Goal: Transaction & Acquisition: Purchase product/service

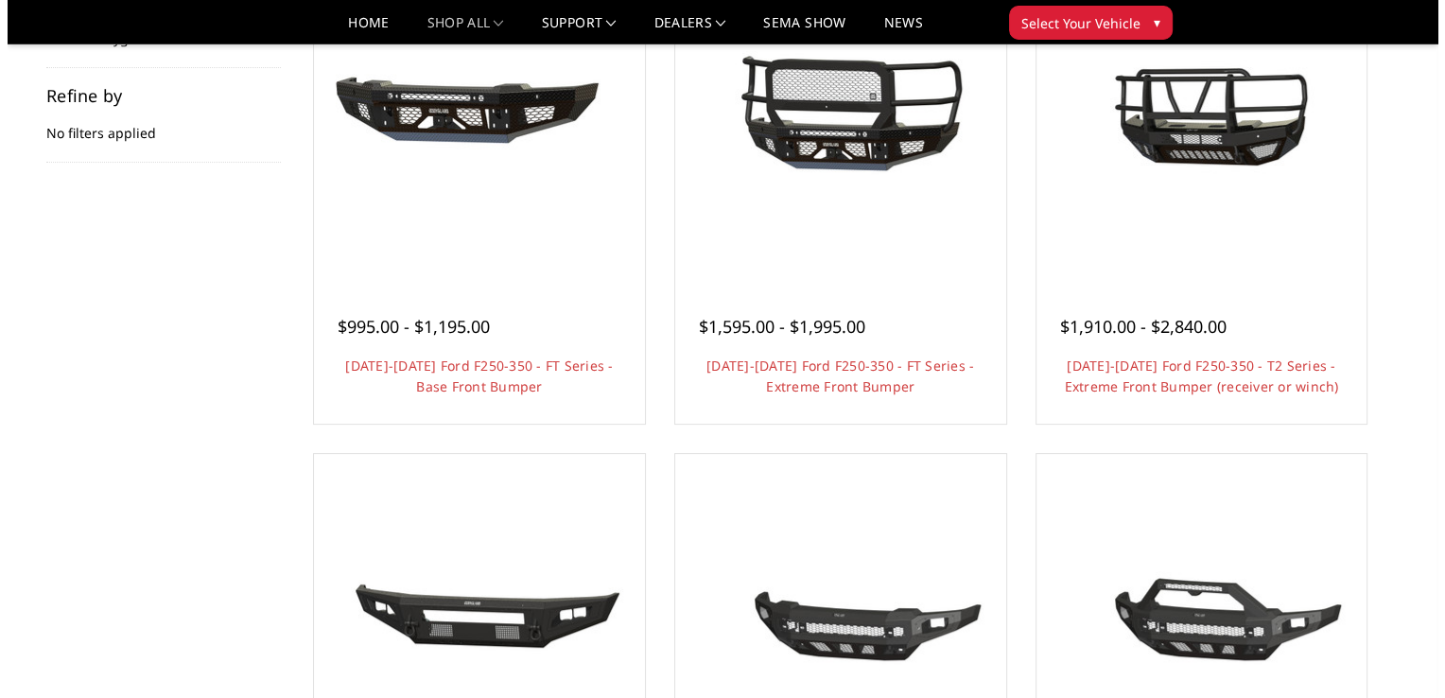
scroll to position [189, 0]
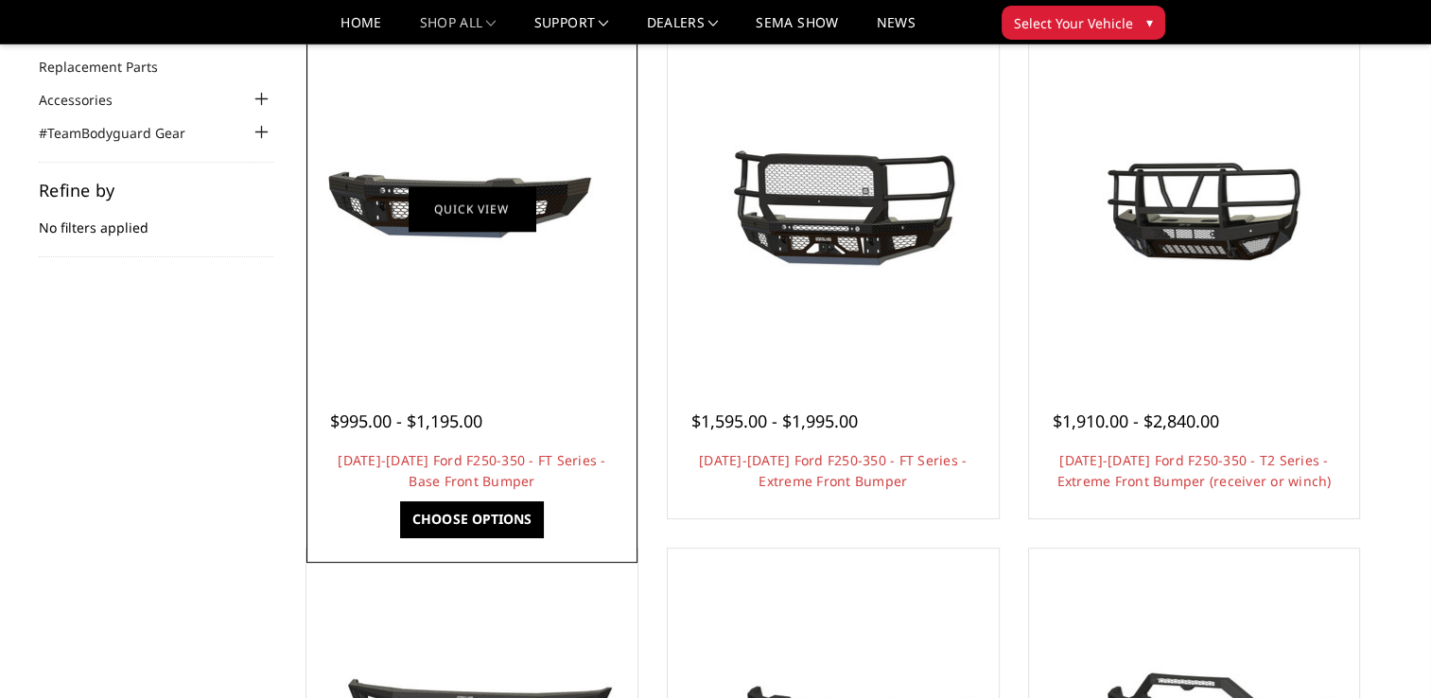
click at [449, 190] on link "Quick view" at bounding box center [471, 208] width 127 height 44
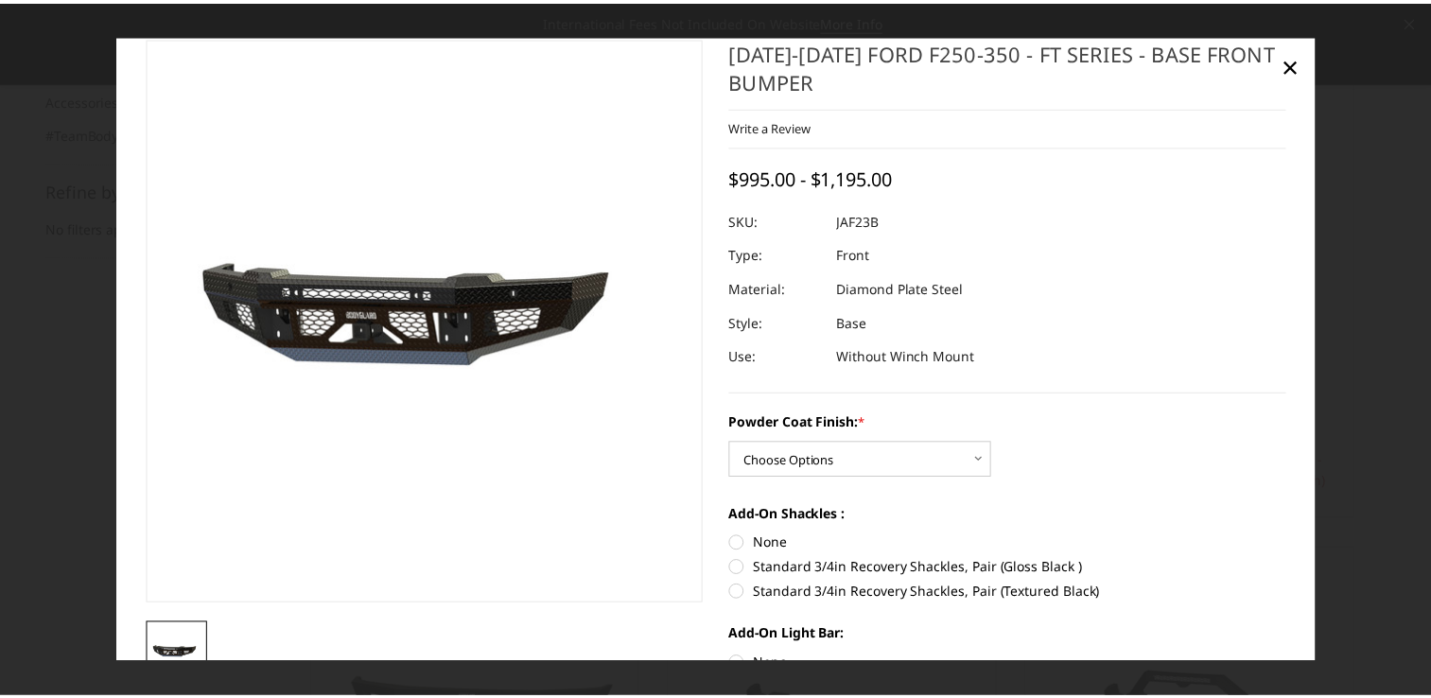
scroll to position [0, 0]
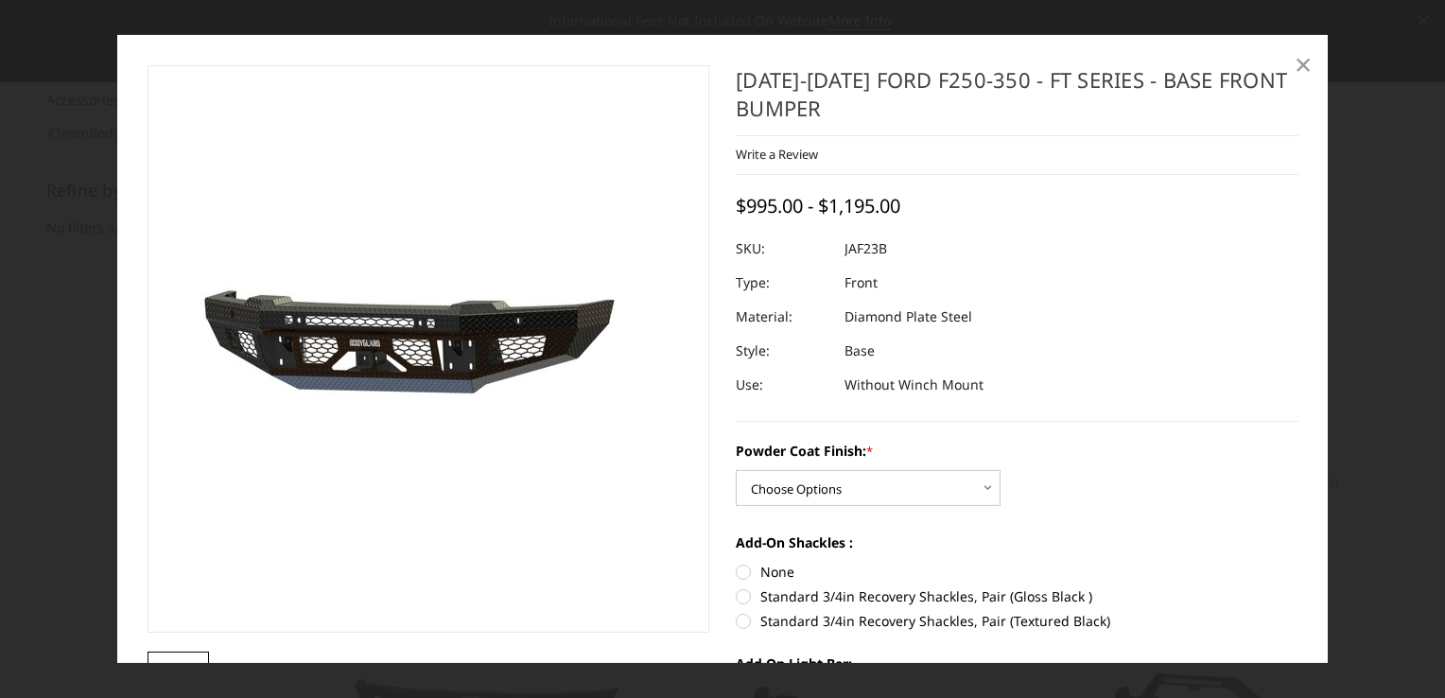
click at [1297, 61] on span "×" at bounding box center [1303, 63] width 17 height 41
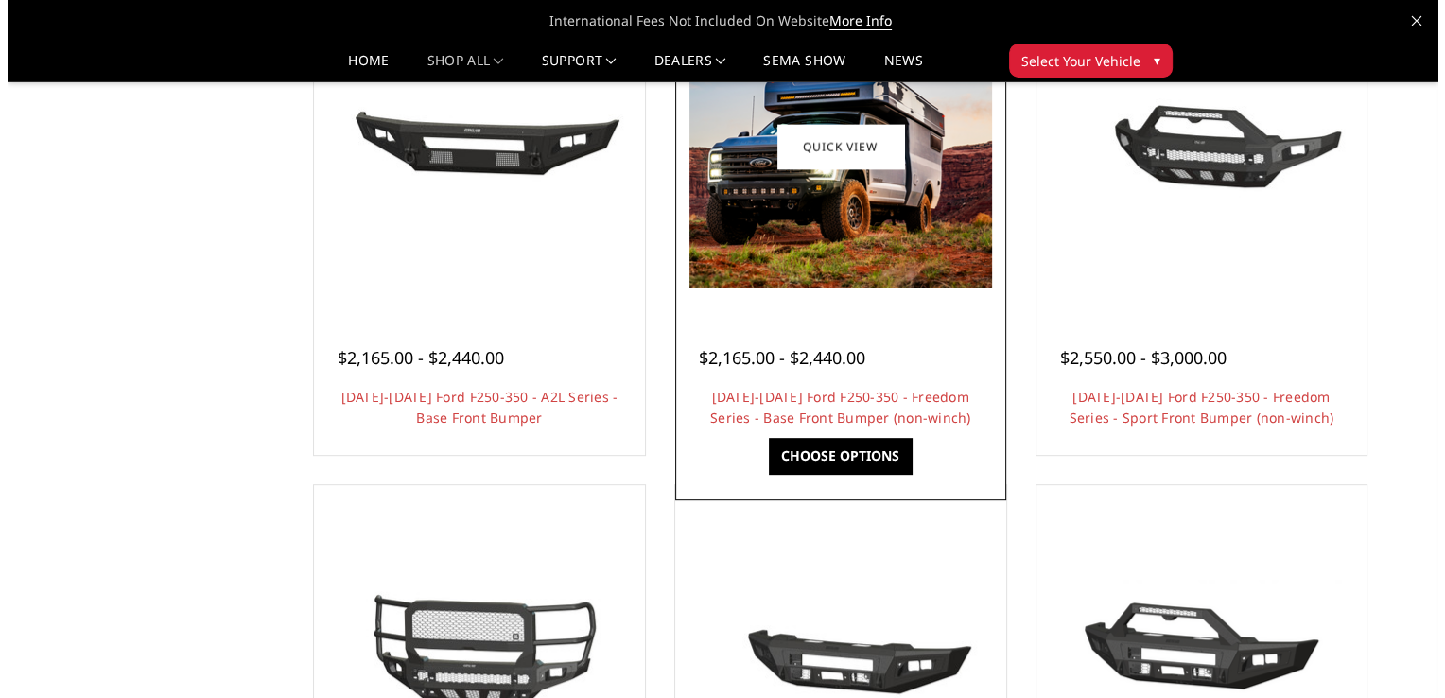
scroll to position [756, 0]
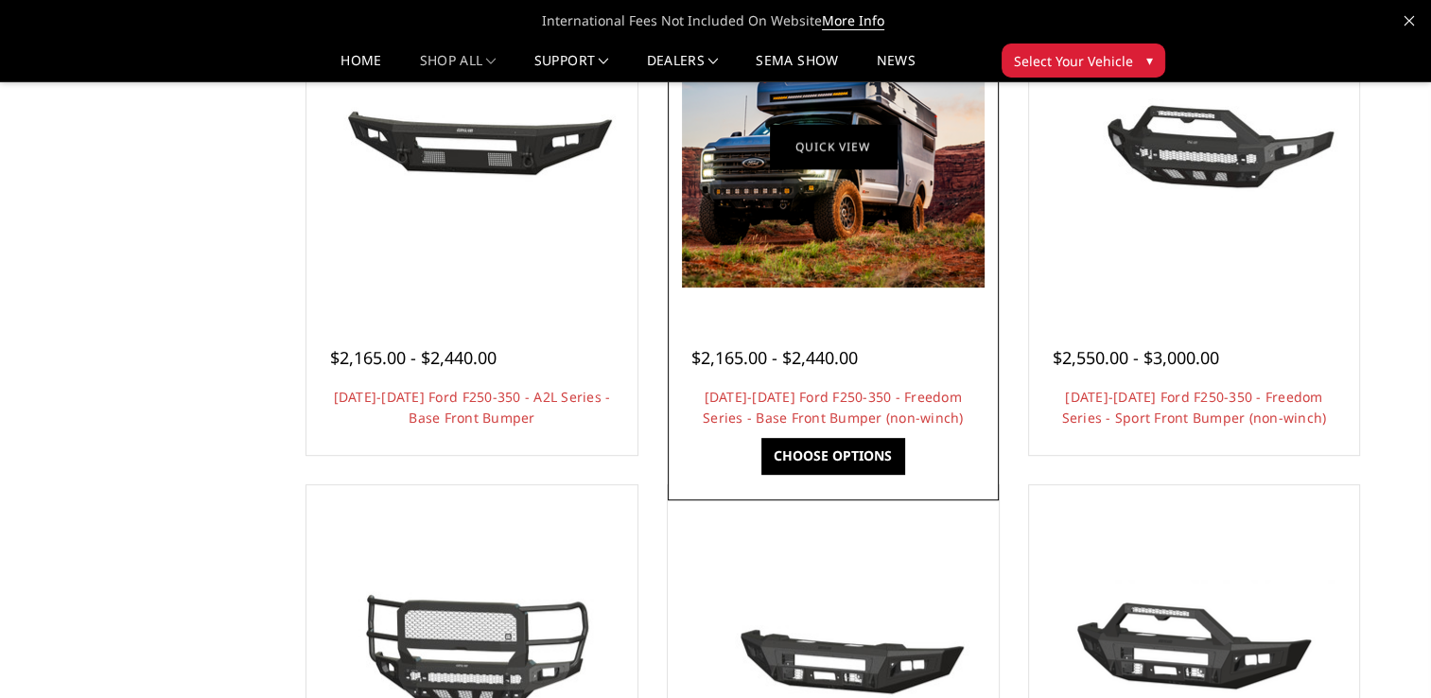
click at [846, 149] on link "Quick view" at bounding box center [833, 146] width 127 height 44
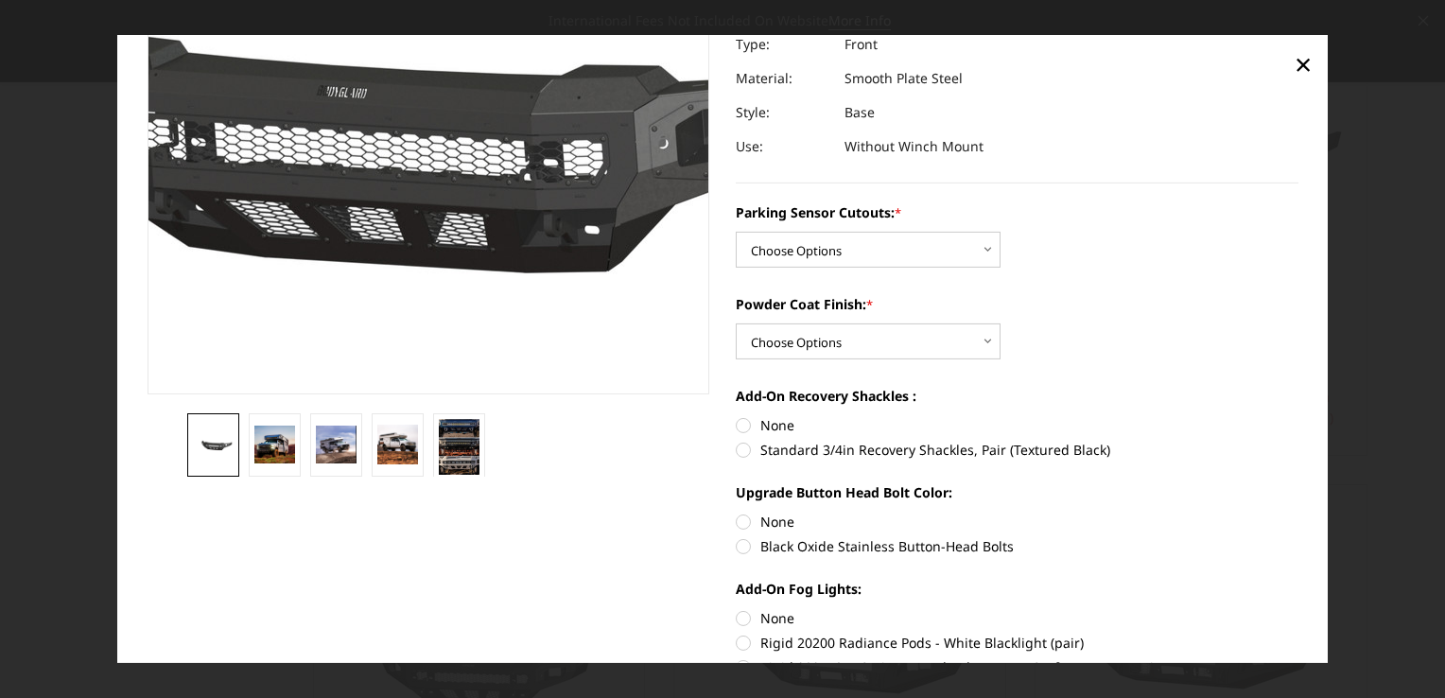
scroll to position [378, 0]
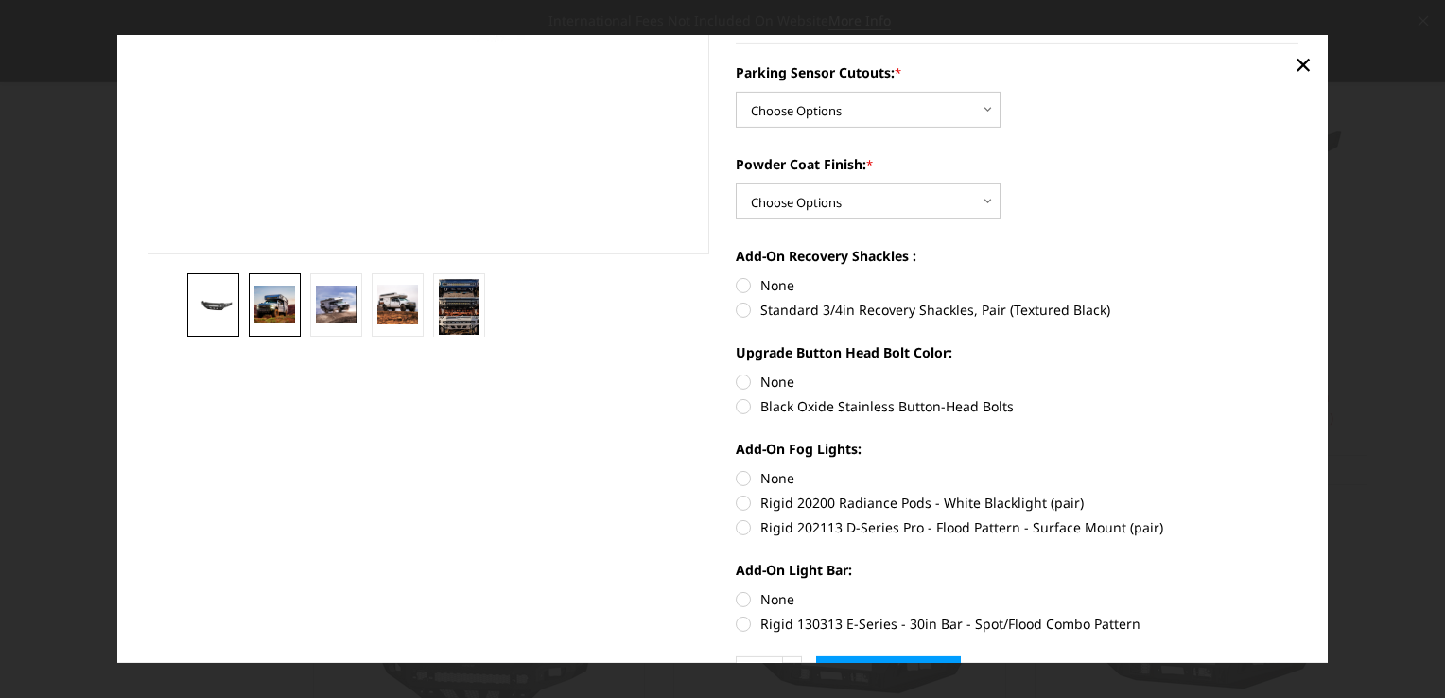
click at [265, 301] on img at bounding box center [274, 305] width 41 height 38
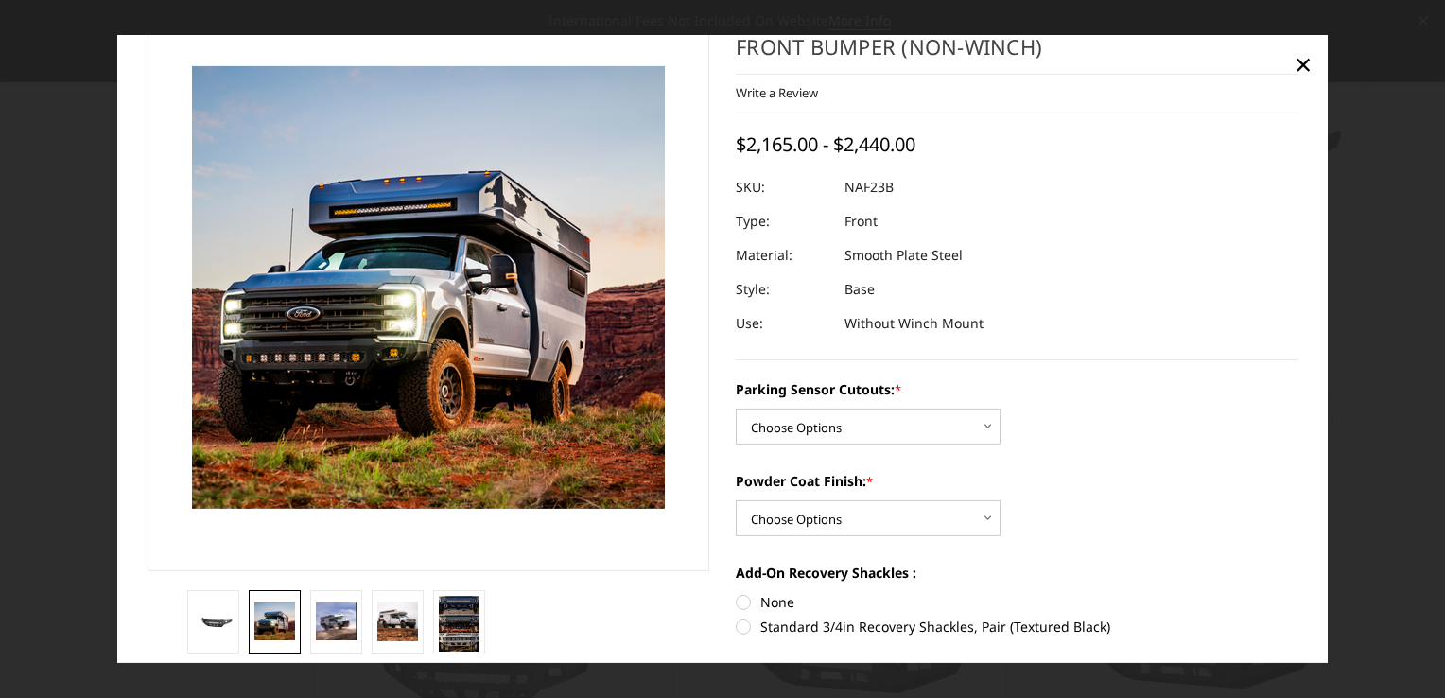
scroll to position [95, 0]
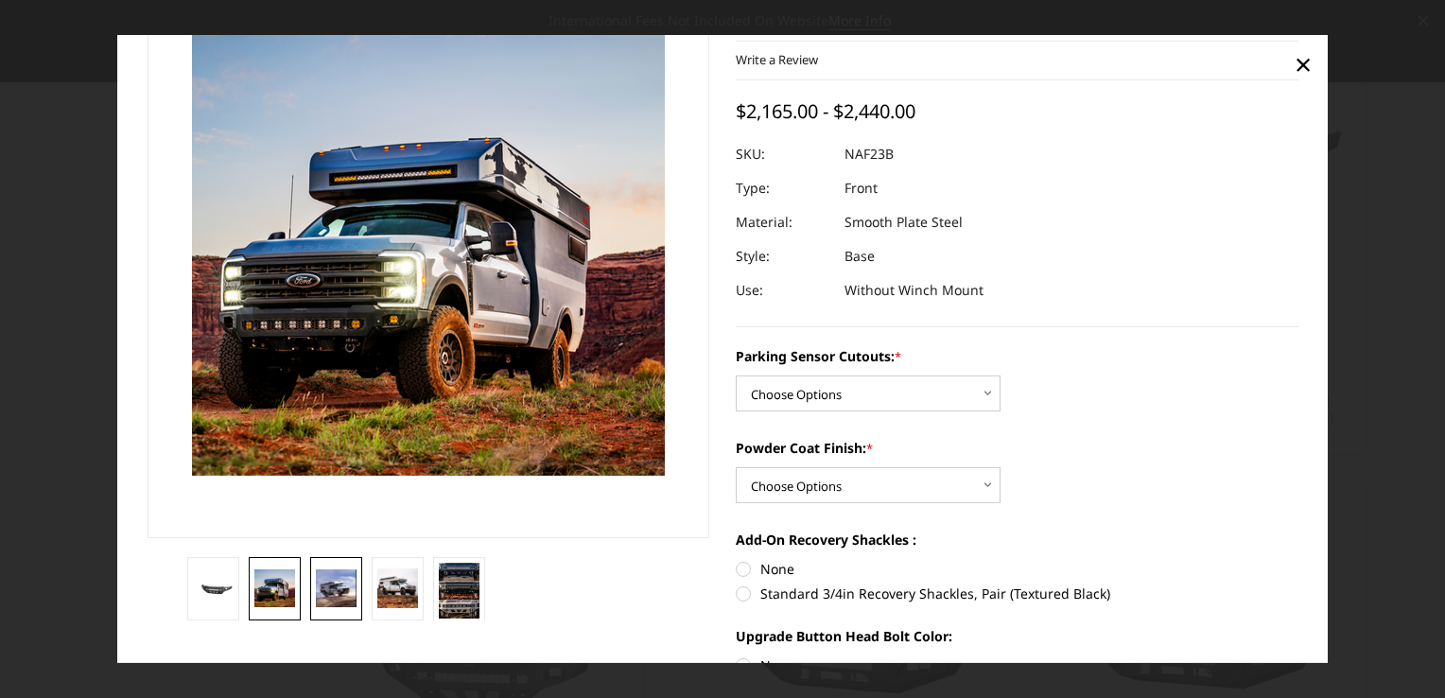
click at [333, 589] on img at bounding box center [336, 588] width 41 height 38
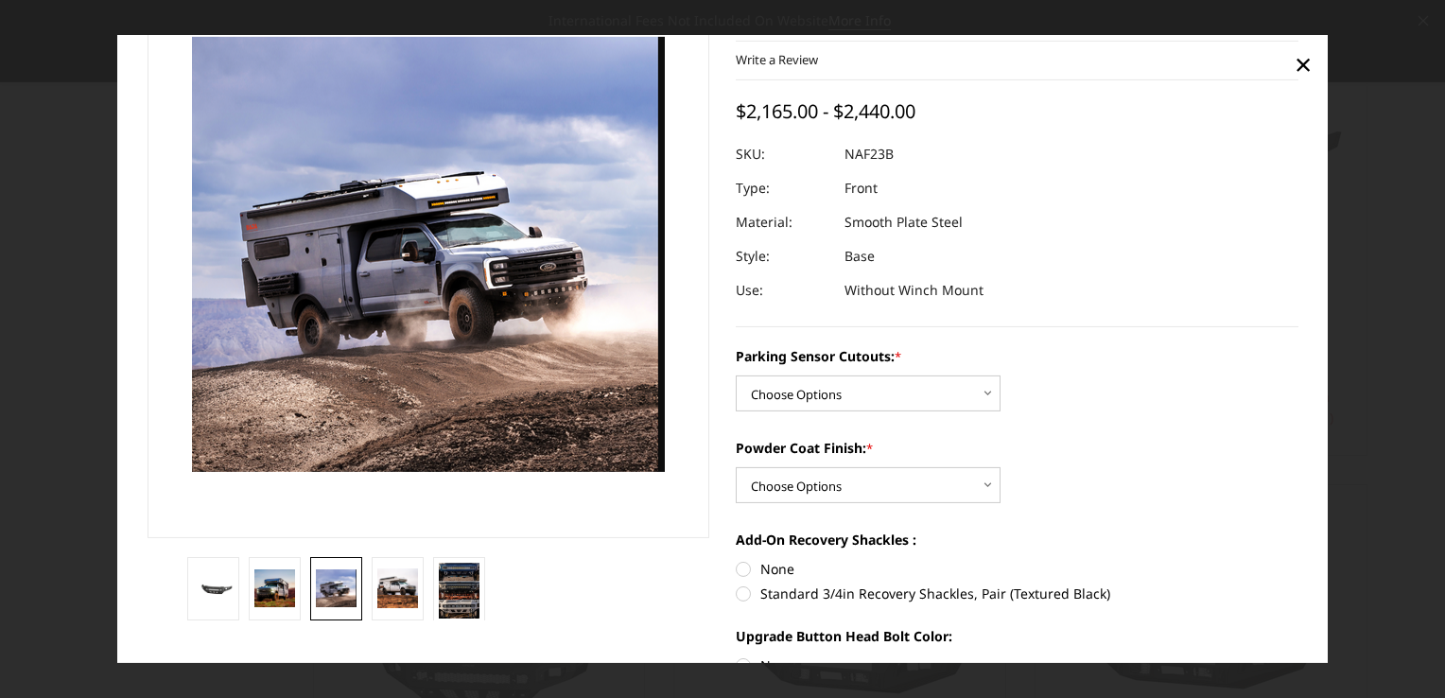
scroll to position [98, 0]
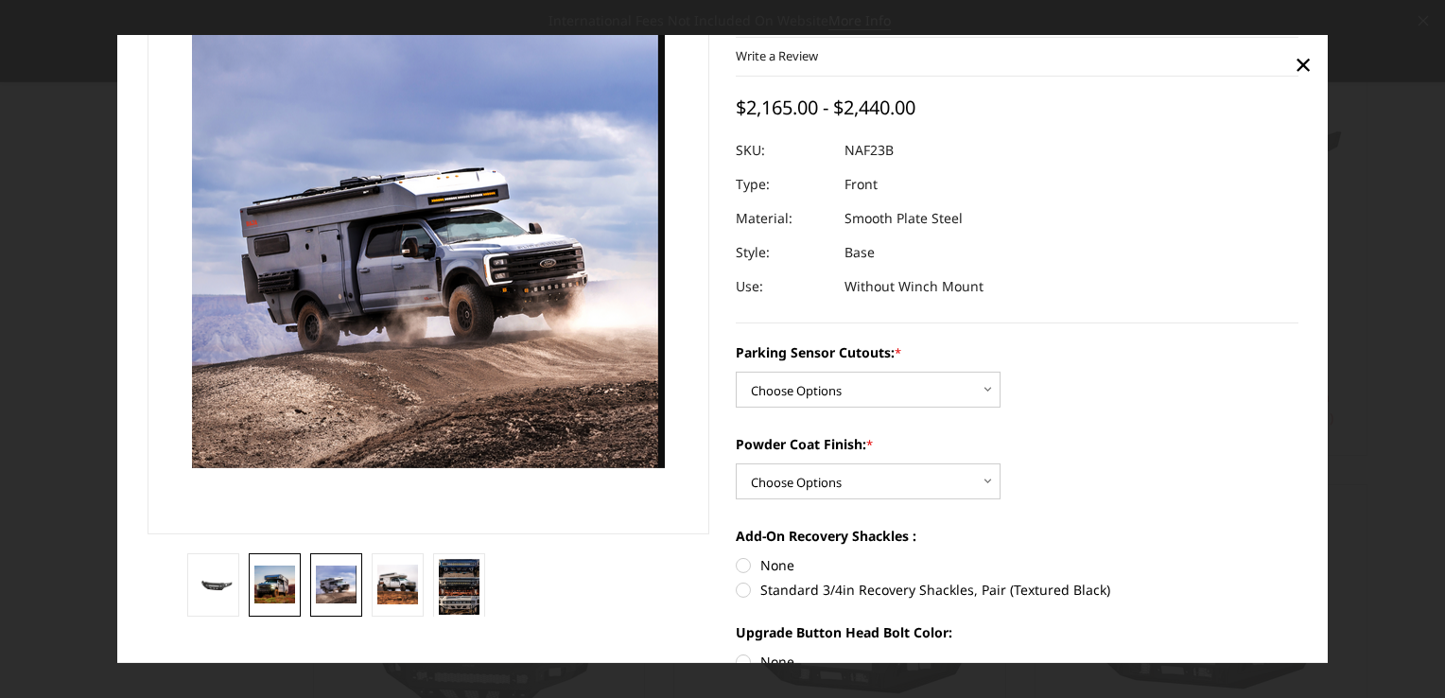
click at [283, 581] on img at bounding box center [274, 584] width 41 height 38
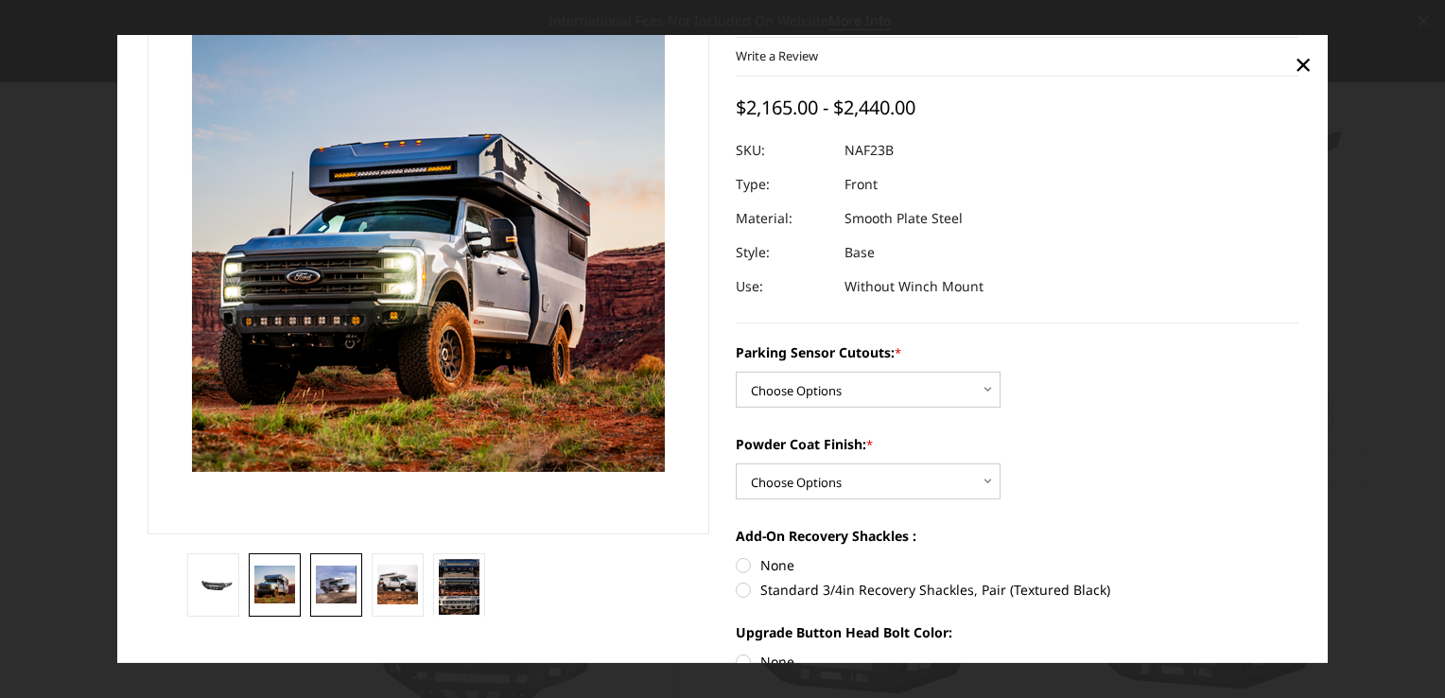
click at [330, 587] on img at bounding box center [336, 584] width 41 height 38
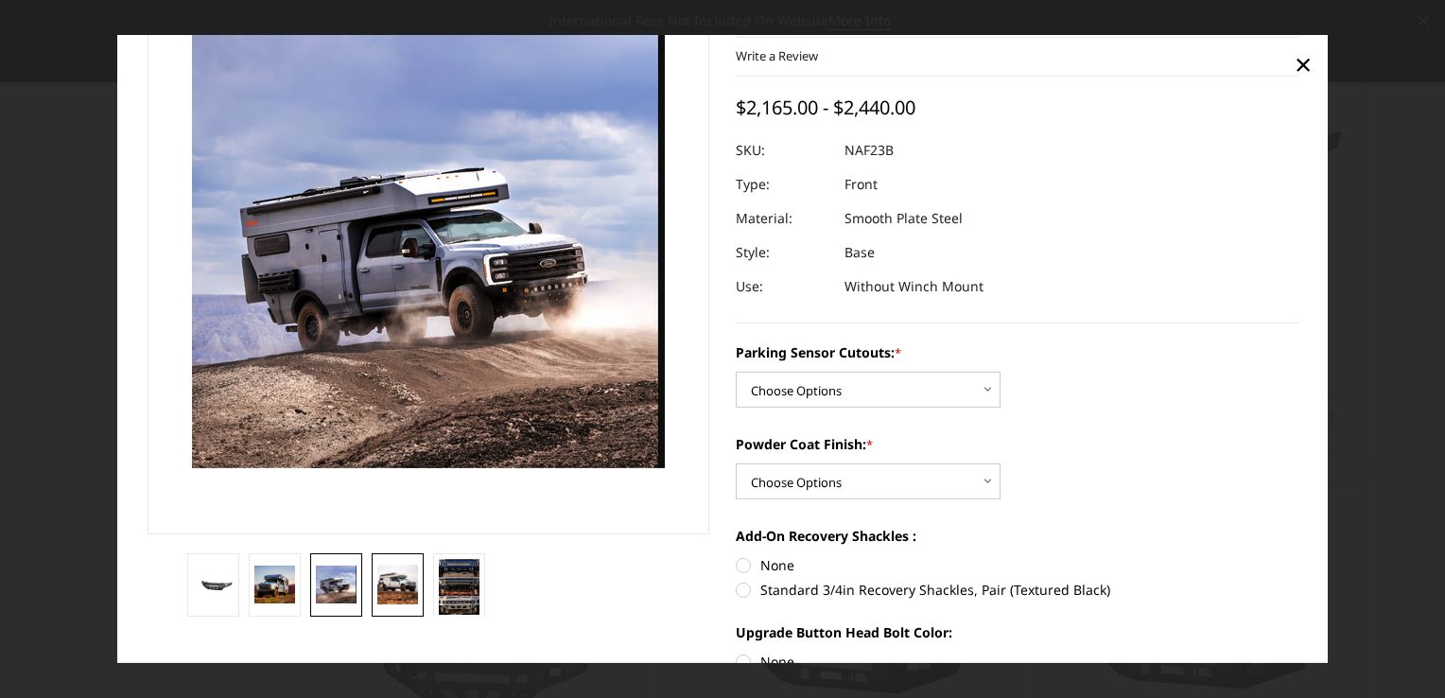
click at [397, 588] on img at bounding box center [397, 584] width 41 height 39
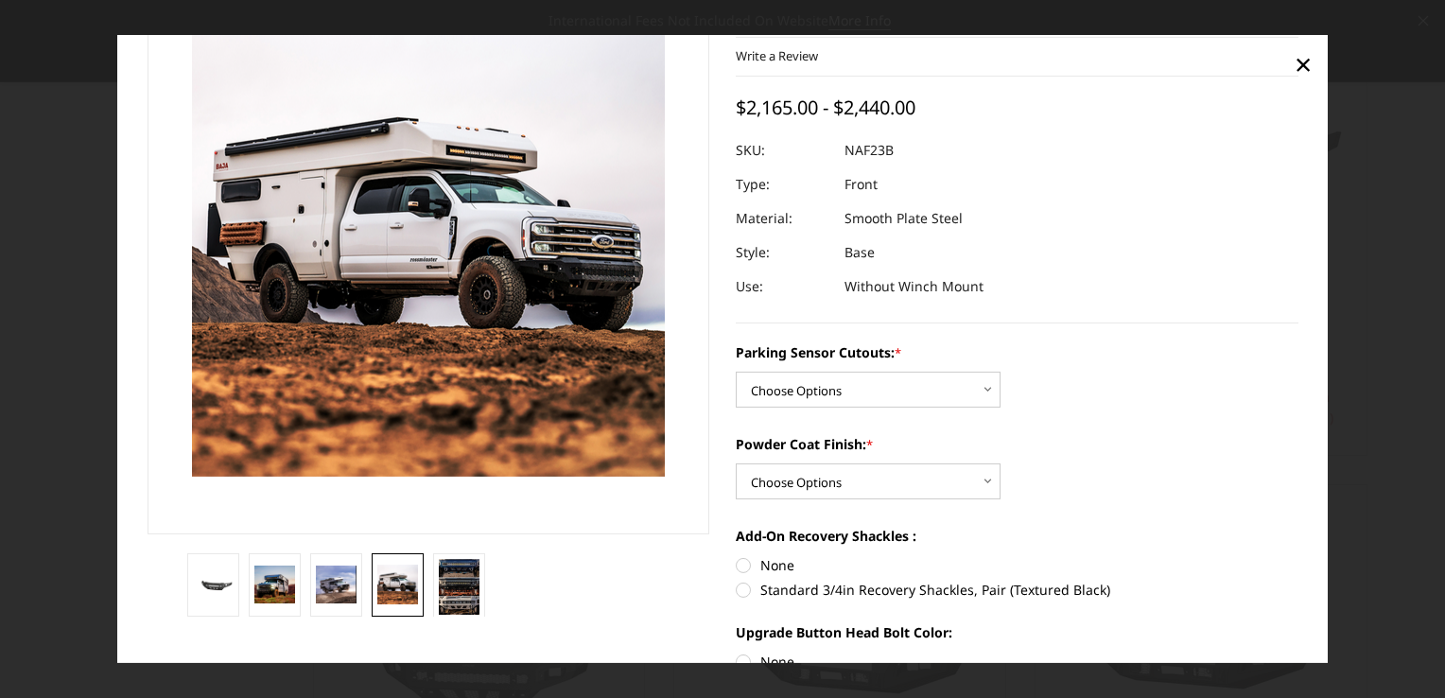
scroll to position [89, 0]
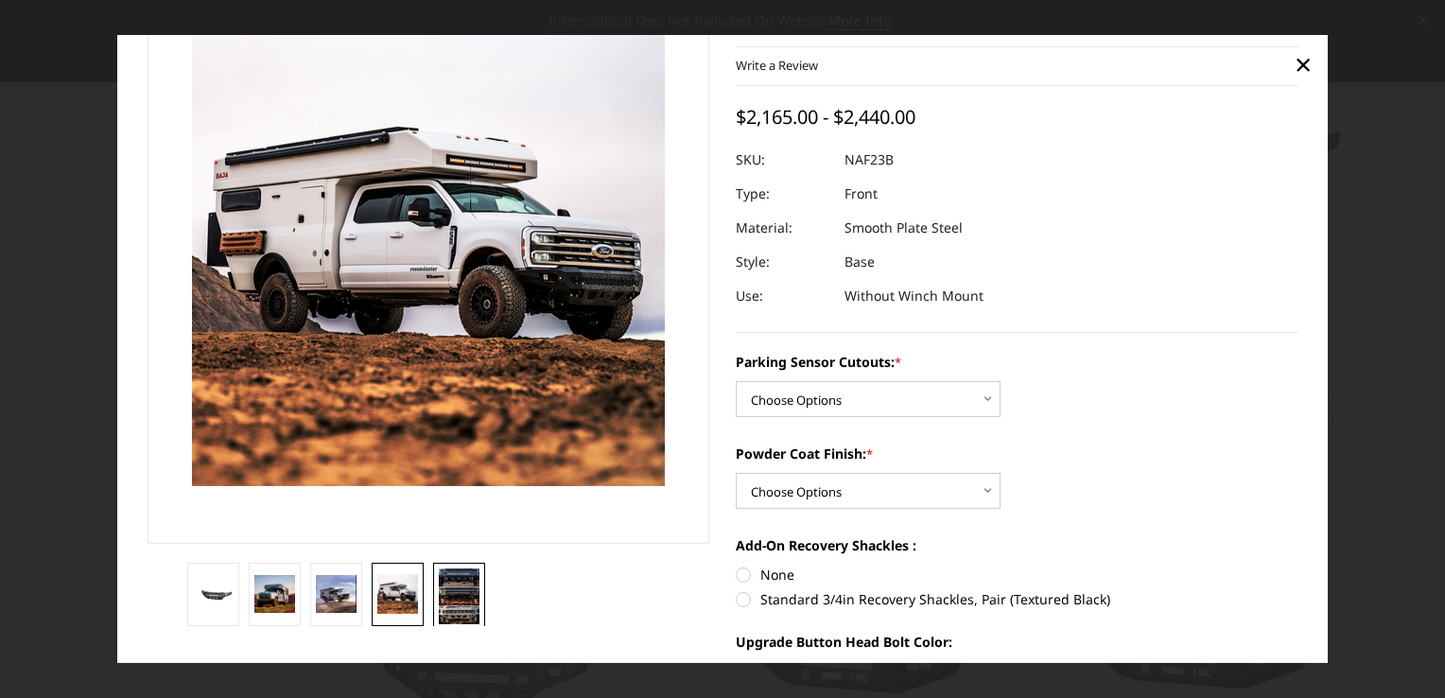
click at [450, 595] on img at bounding box center [459, 595] width 41 height 56
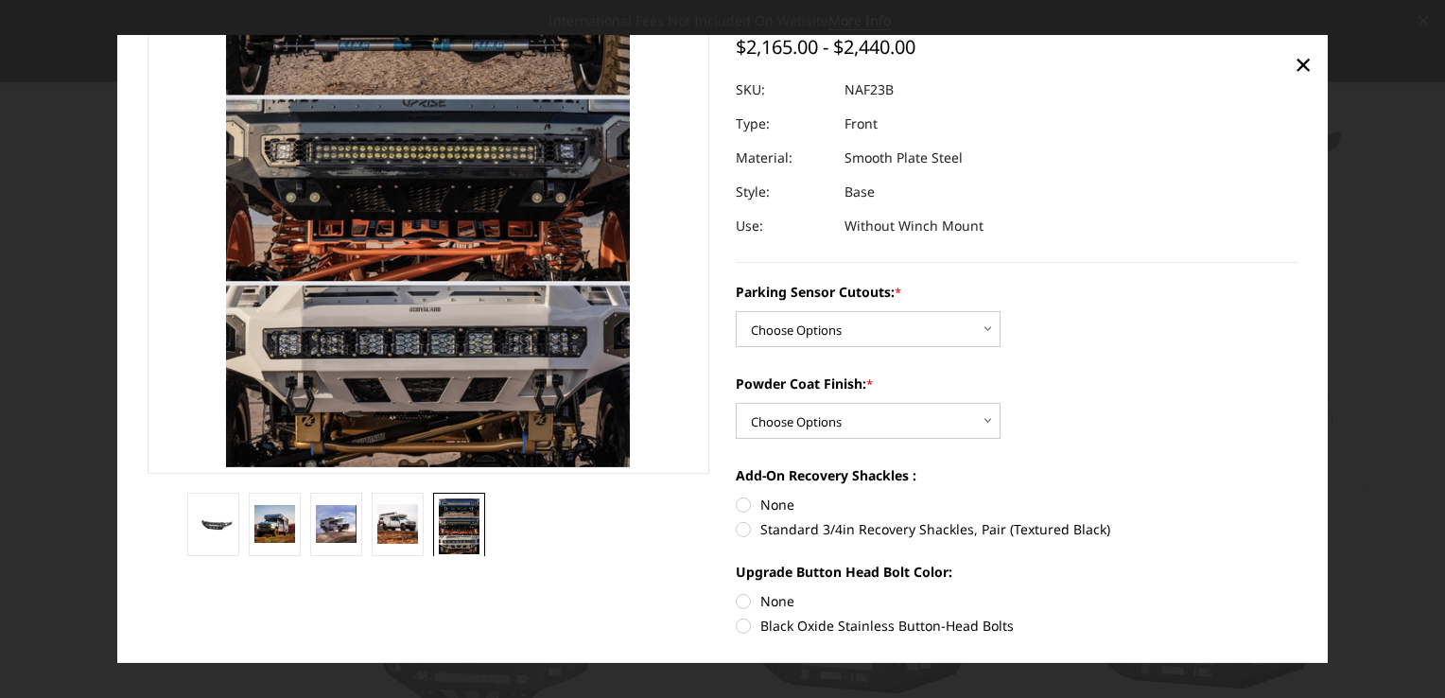
scroll to position [189, 0]
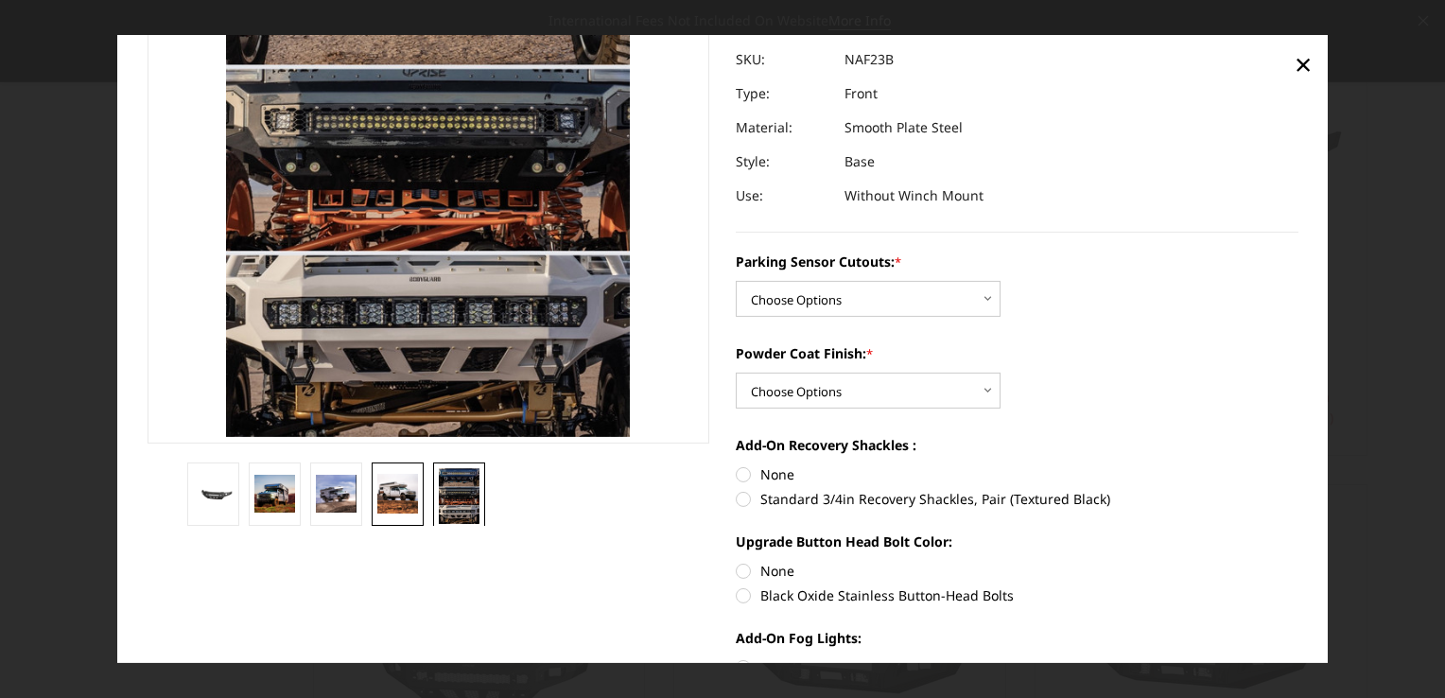
click at [400, 490] on img at bounding box center [397, 493] width 41 height 39
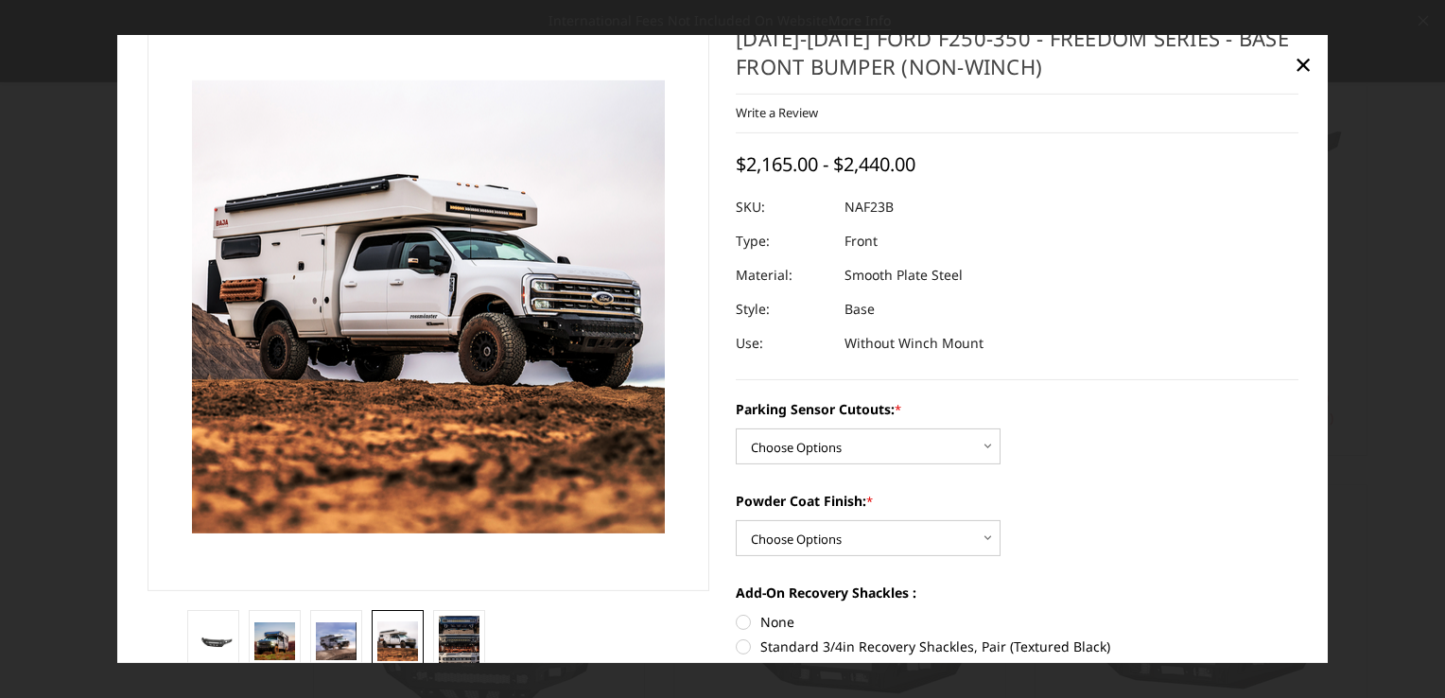
scroll to position [0, 0]
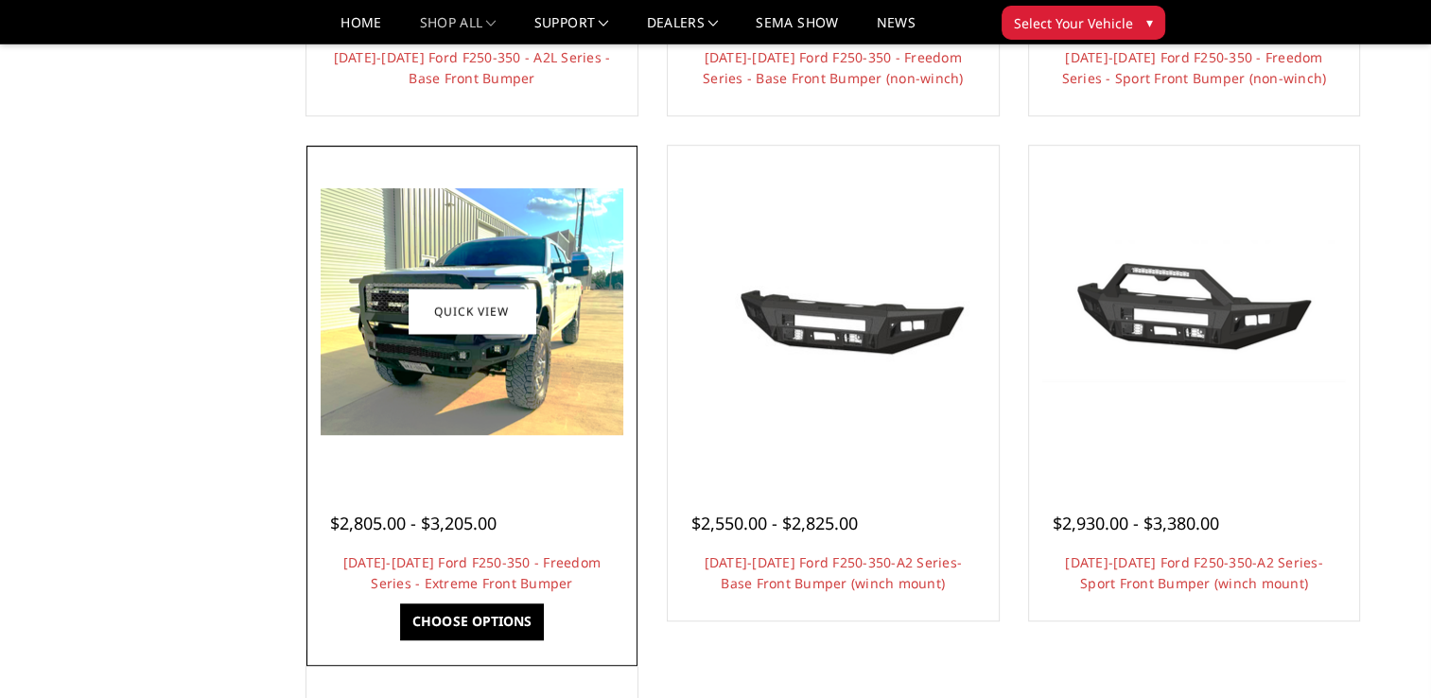
scroll to position [1135, 0]
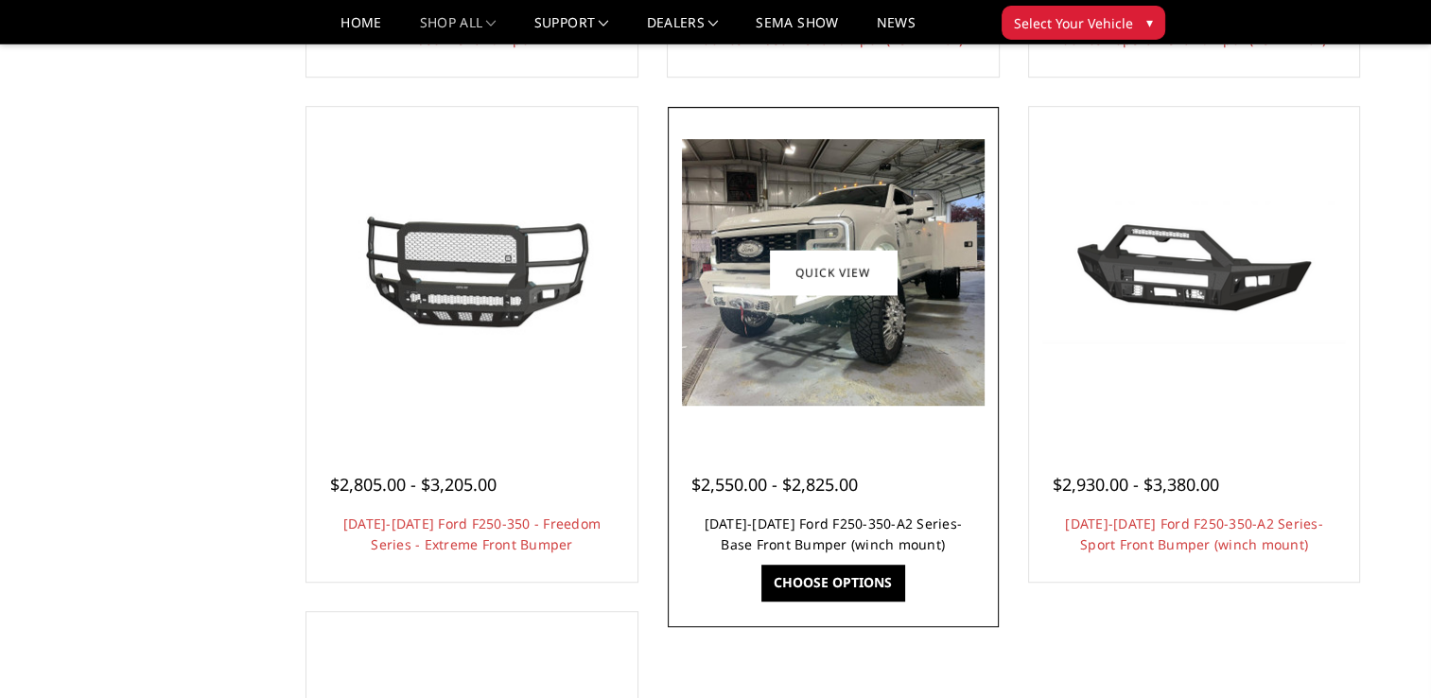
click at [806, 527] on link "[DATE]-[DATE] Ford F250-350-A2 Series-Base Front Bumper (winch mount)" at bounding box center [833, 533] width 258 height 39
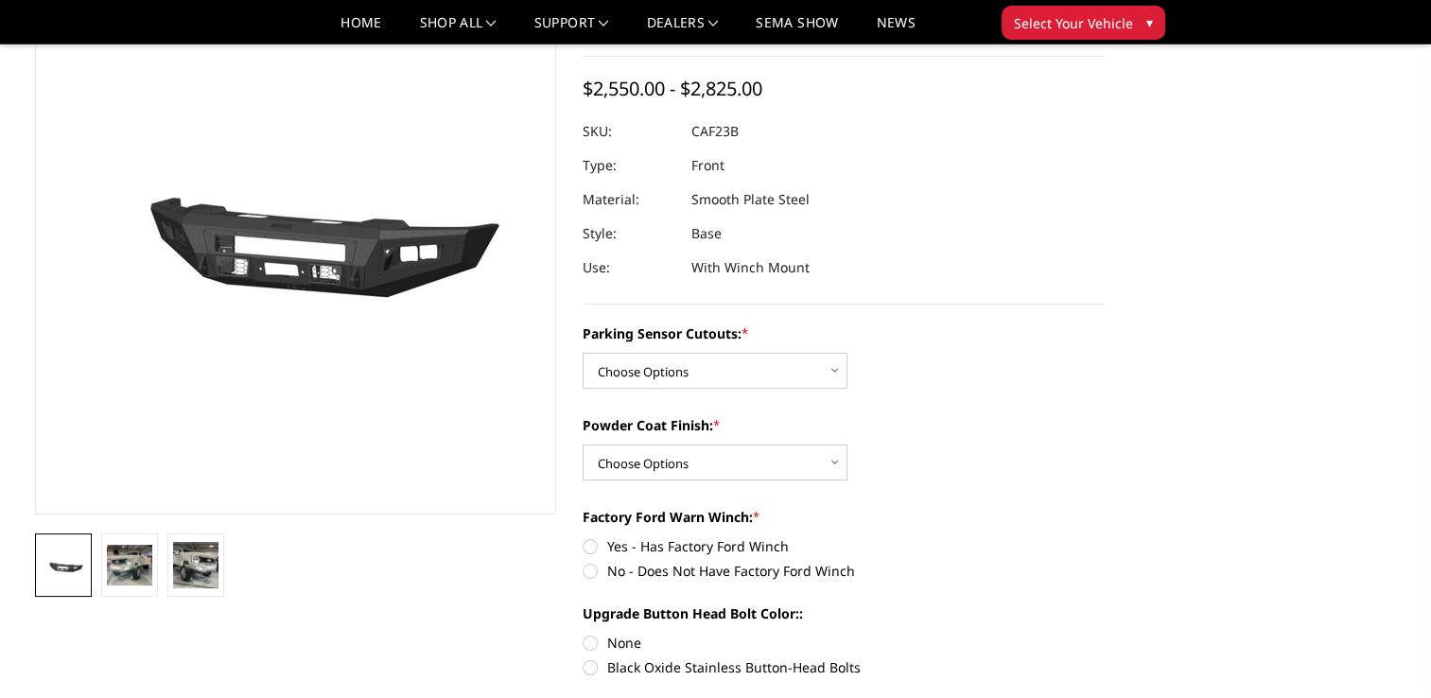
scroll to position [95, 0]
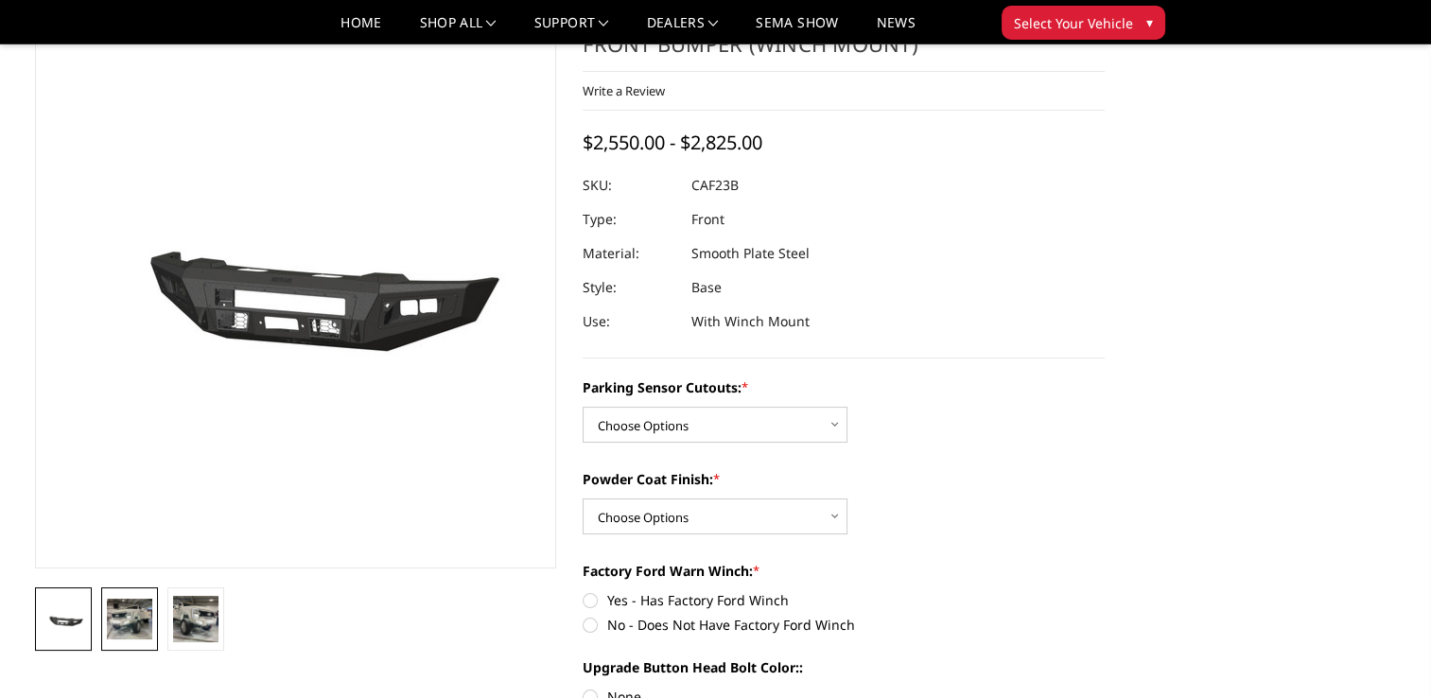
click at [140, 629] on img at bounding box center [129, 619] width 45 height 40
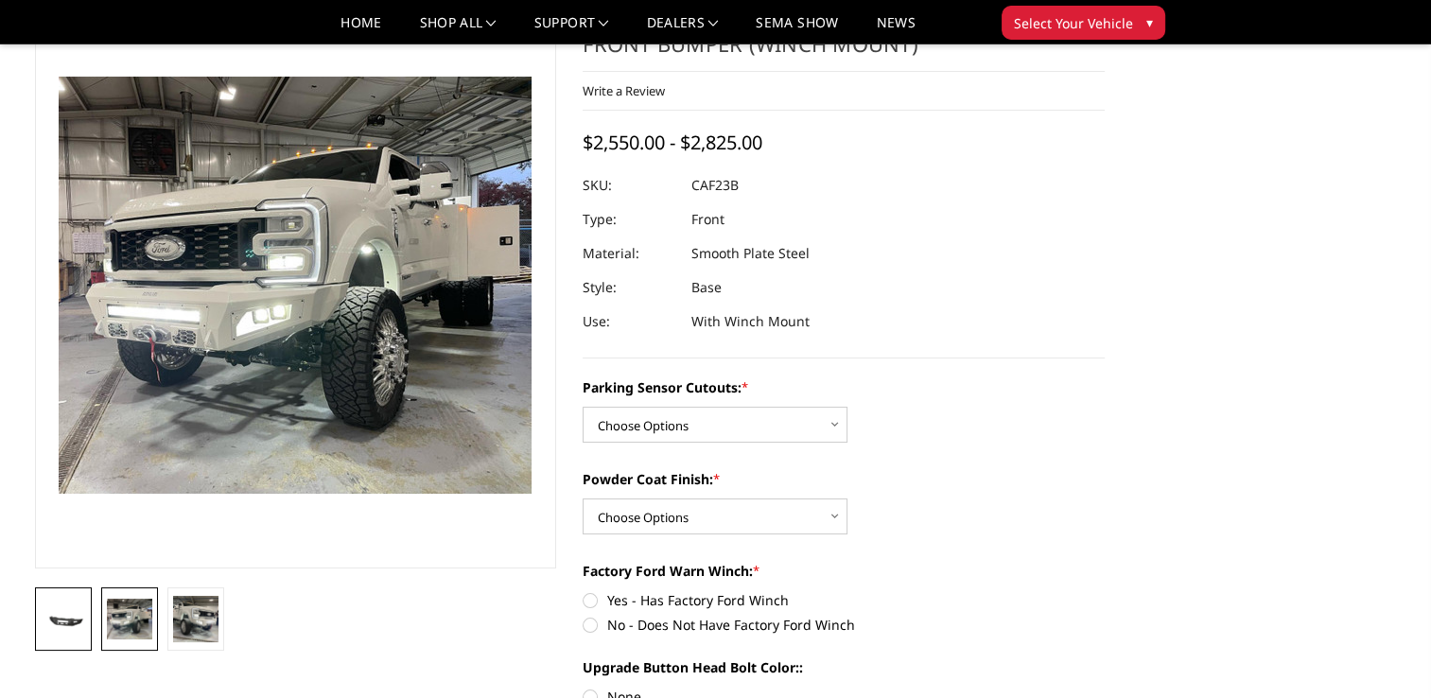
click at [71, 615] on img at bounding box center [63, 620] width 45 height 22
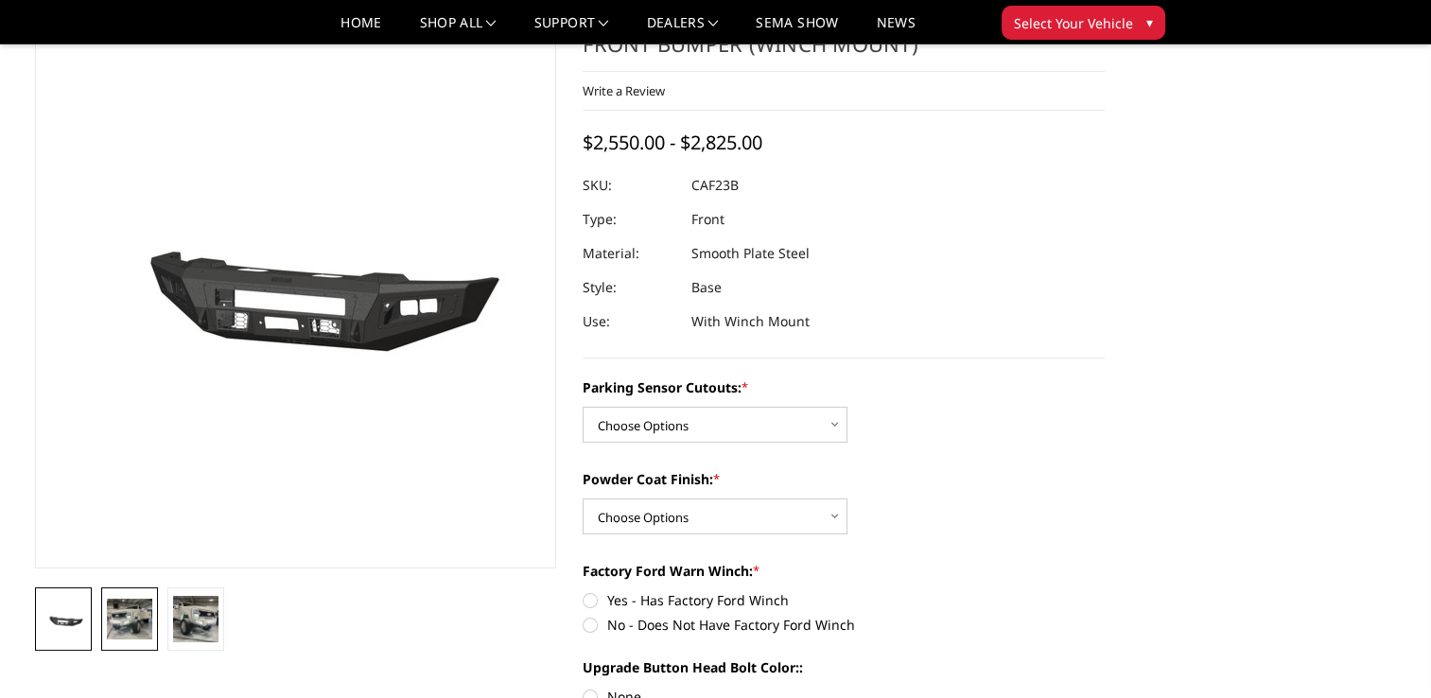
click at [130, 611] on img at bounding box center [129, 619] width 45 height 40
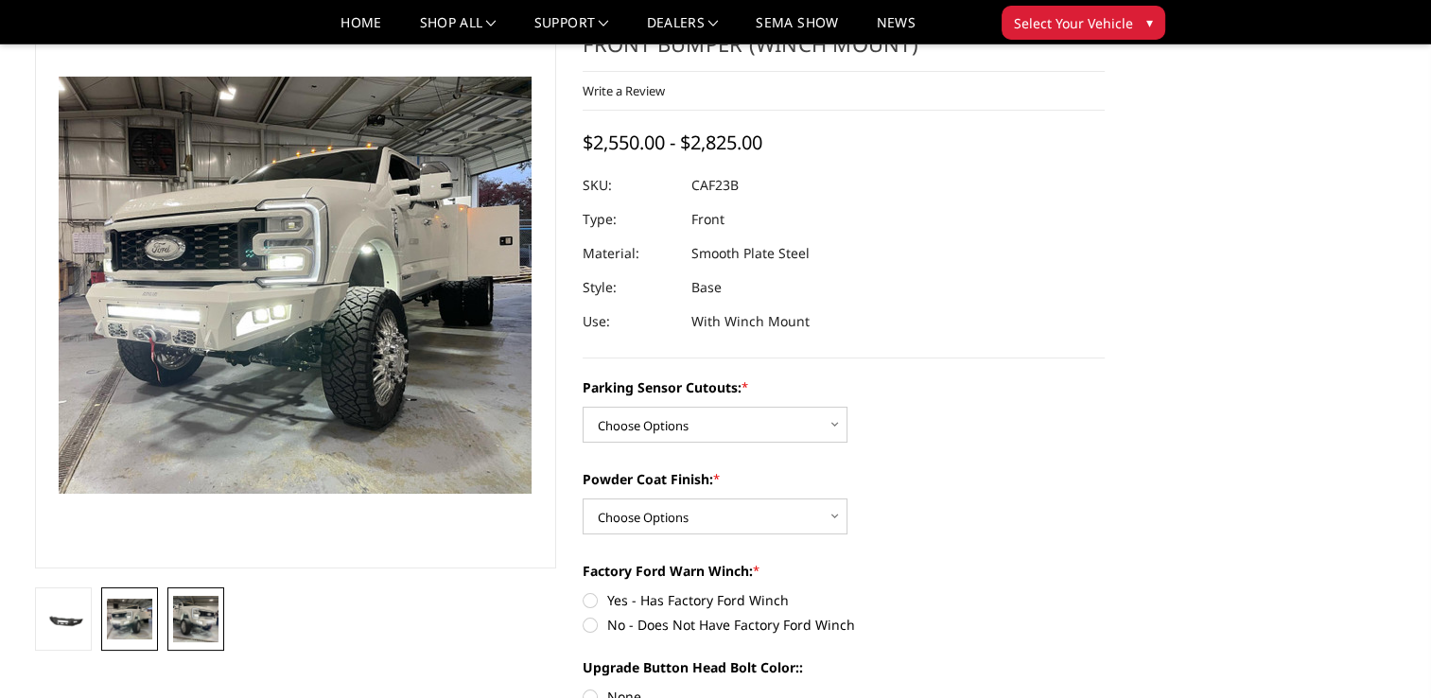
click at [193, 618] on img at bounding box center [195, 618] width 45 height 45
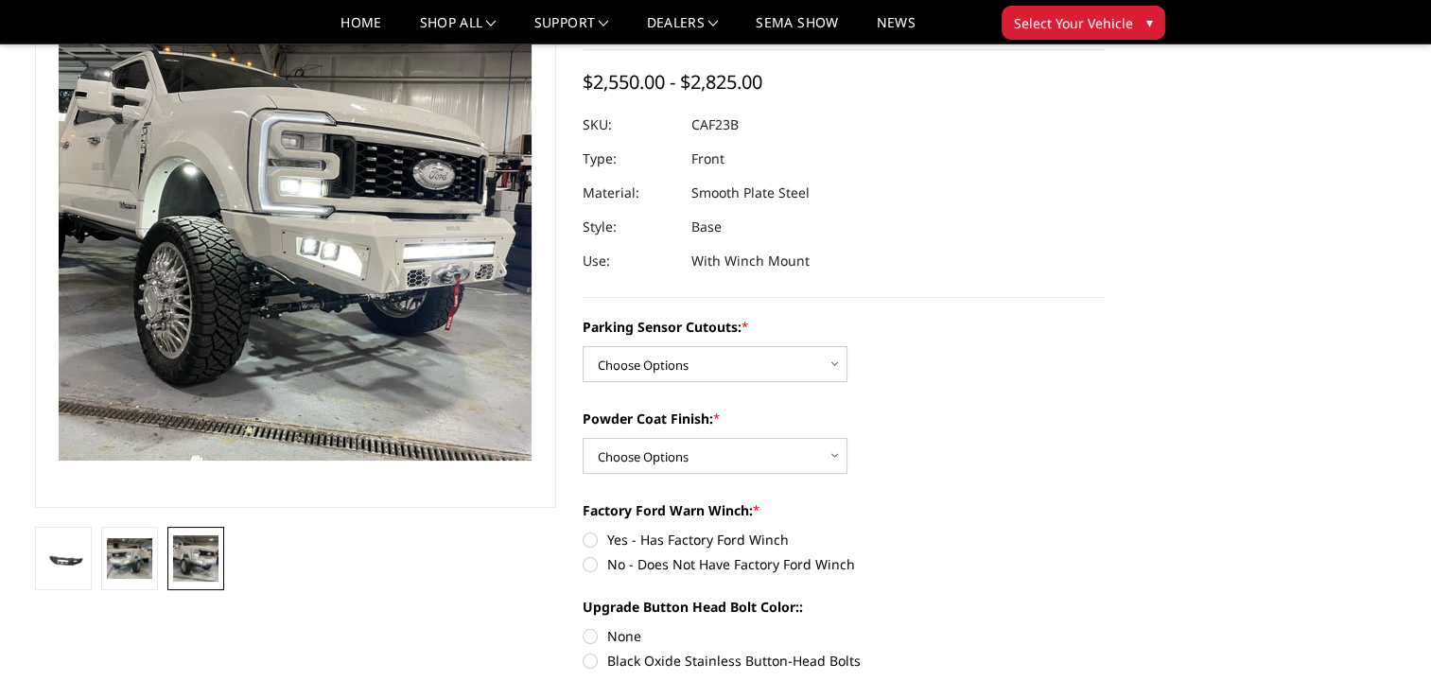
scroll to position [189, 0]
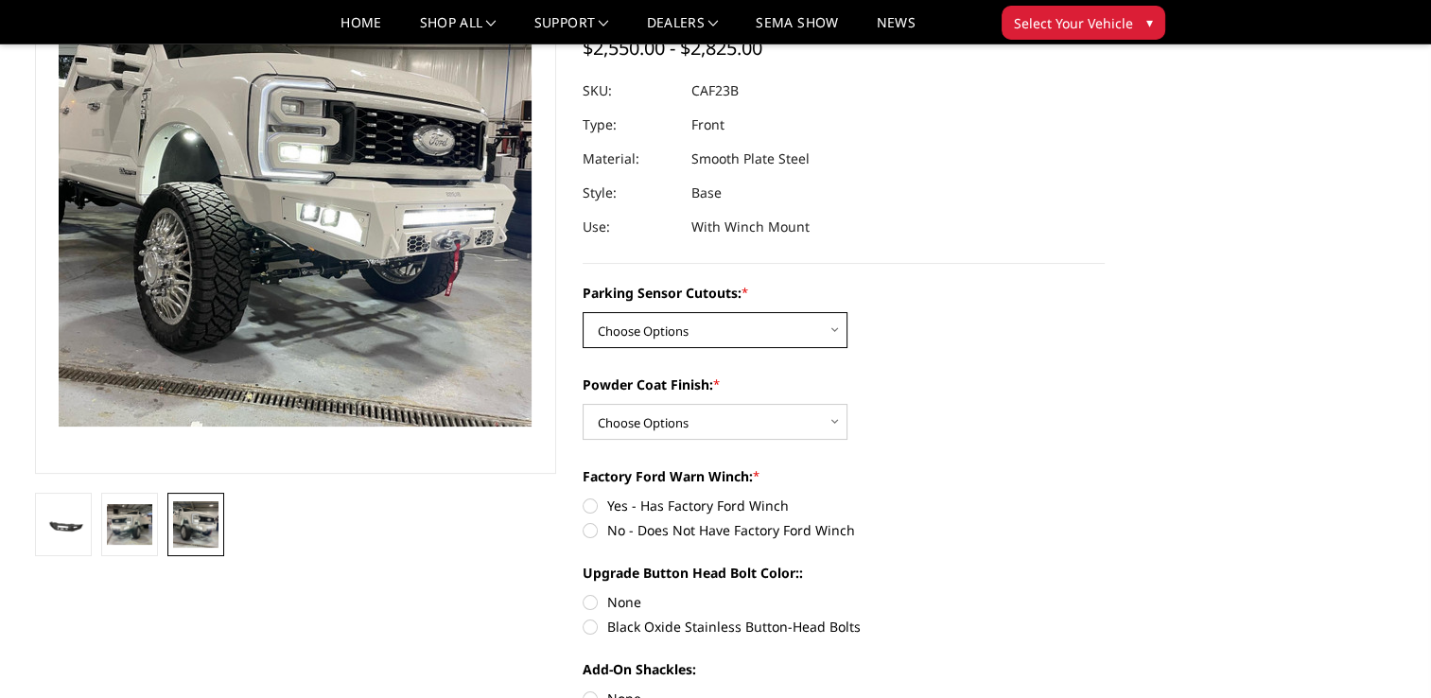
click at [836, 330] on select "Choose Options No-Without Parking Sensor Cutouts Yes-With Parking Sensor Cutouts" at bounding box center [714, 330] width 265 height 36
select select "2399"
click at [582, 312] on select "Choose Options No-Without Parking Sensor Cutouts Yes-With Parking Sensor Cutouts" at bounding box center [714, 330] width 265 height 36
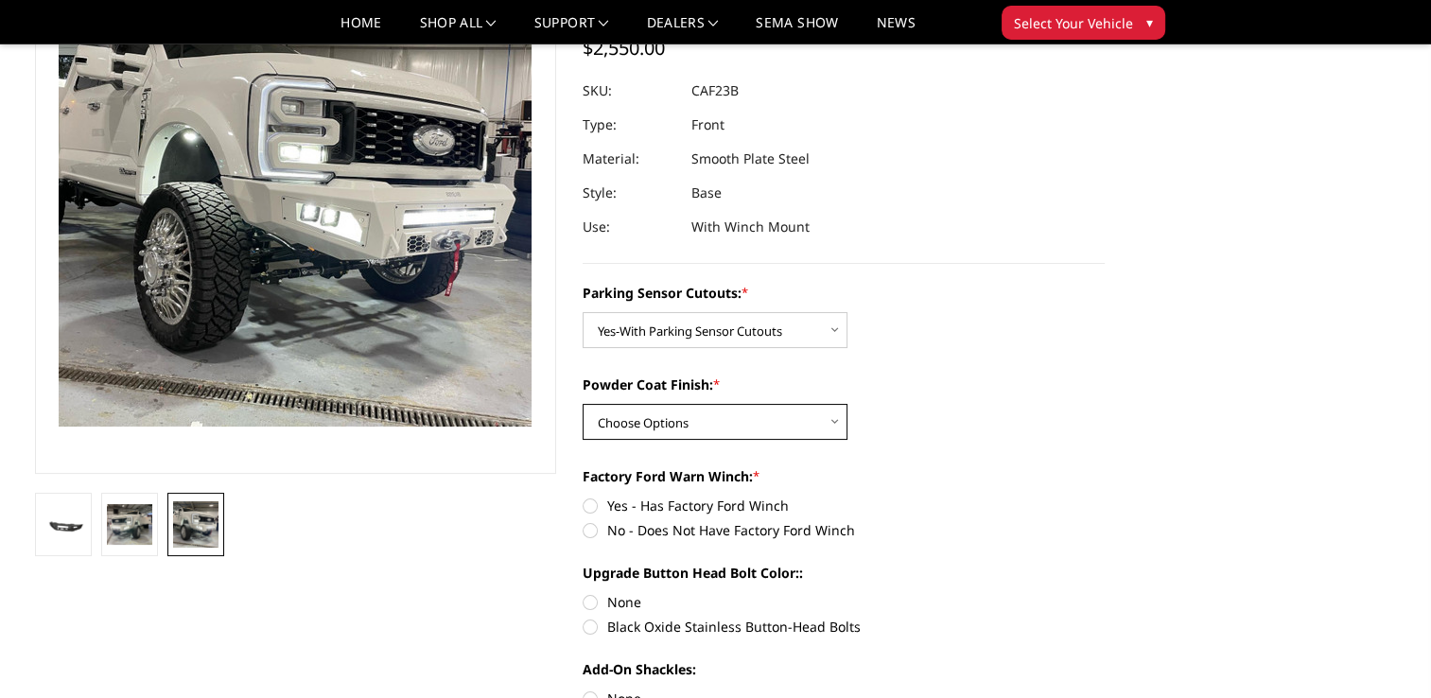
click at [769, 425] on select "Choose Options Bare Metal Textured Black Powder Coat" at bounding box center [714, 422] width 265 height 36
select select "2400"
click at [582, 404] on select "Choose Options Bare Metal Textured Black Powder Coat" at bounding box center [714, 422] width 265 height 36
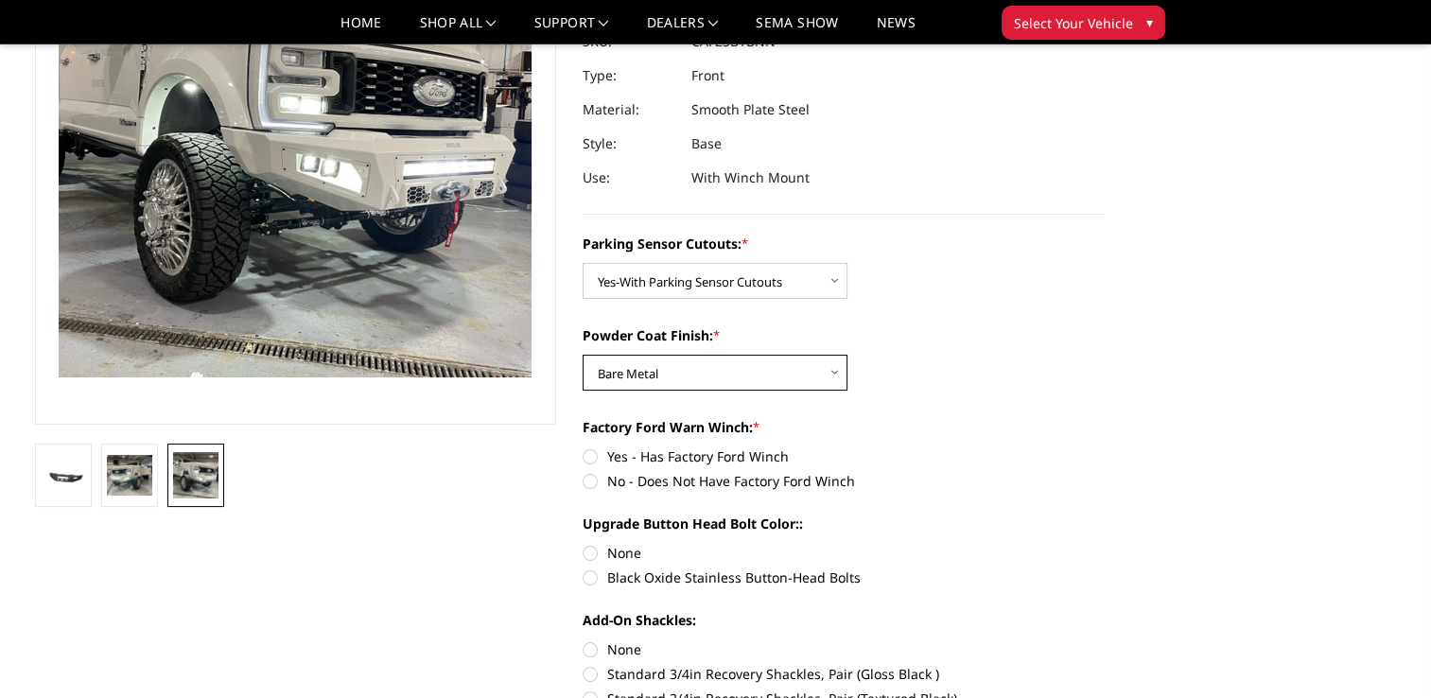
scroll to position [284, 0]
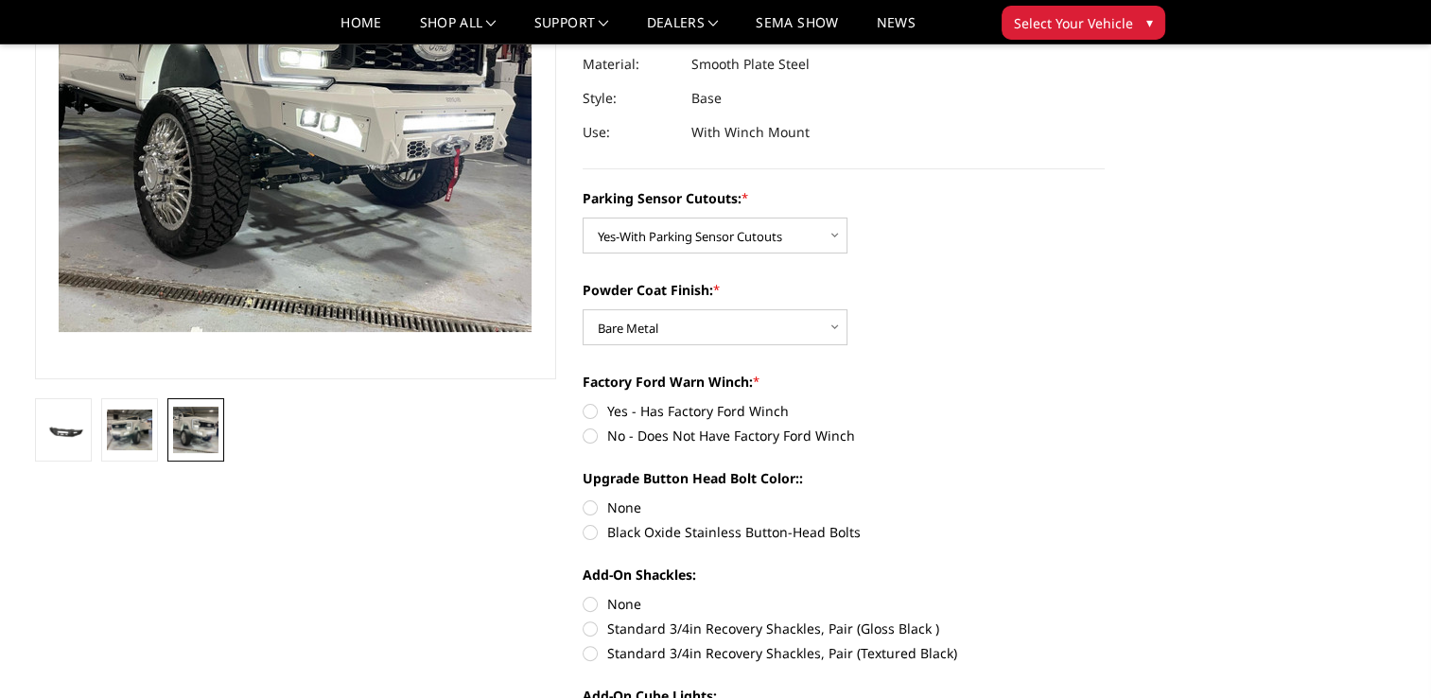
click at [590, 412] on label "Yes - Has Factory Ford Winch" at bounding box center [843, 411] width 522 height 20
click at [583, 402] on input "Yes - Has Factory Ford Winch" at bounding box center [582, 401] width 1 height 1
radio input "true"
click at [594, 532] on label "Black Oxide Stainless Button-Head Bolts" at bounding box center [843, 532] width 522 height 20
click at [1104, 498] on input "Black Oxide Stainless Button-Head Bolts" at bounding box center [1104, 497] width 1 height 1
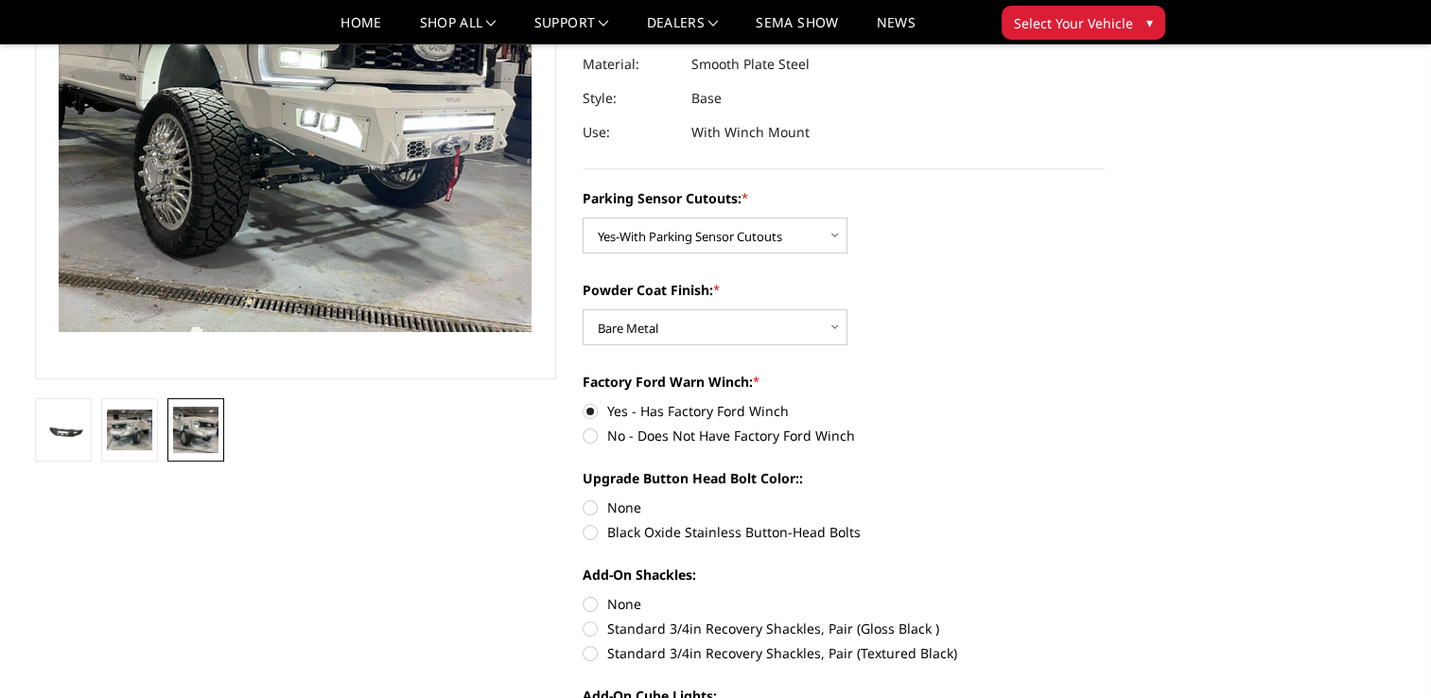
radio input "true"
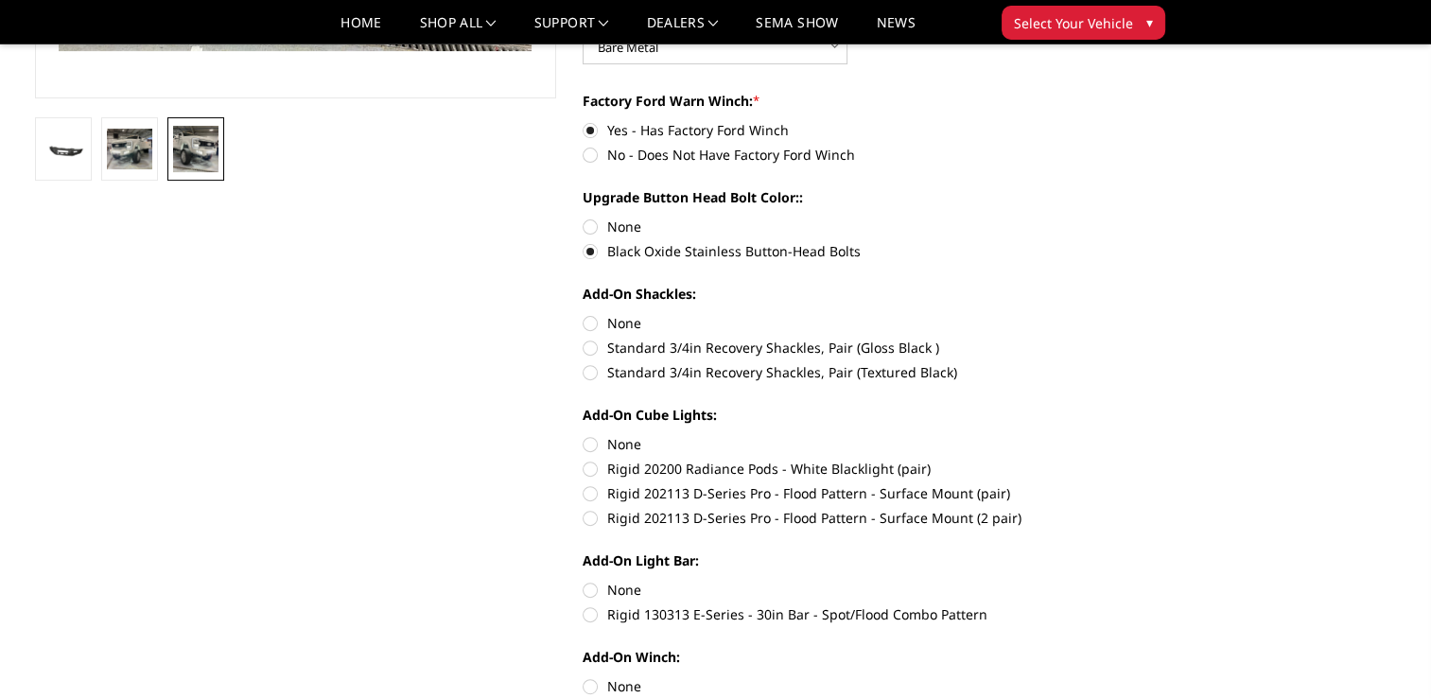
scroll to position [567, 0]
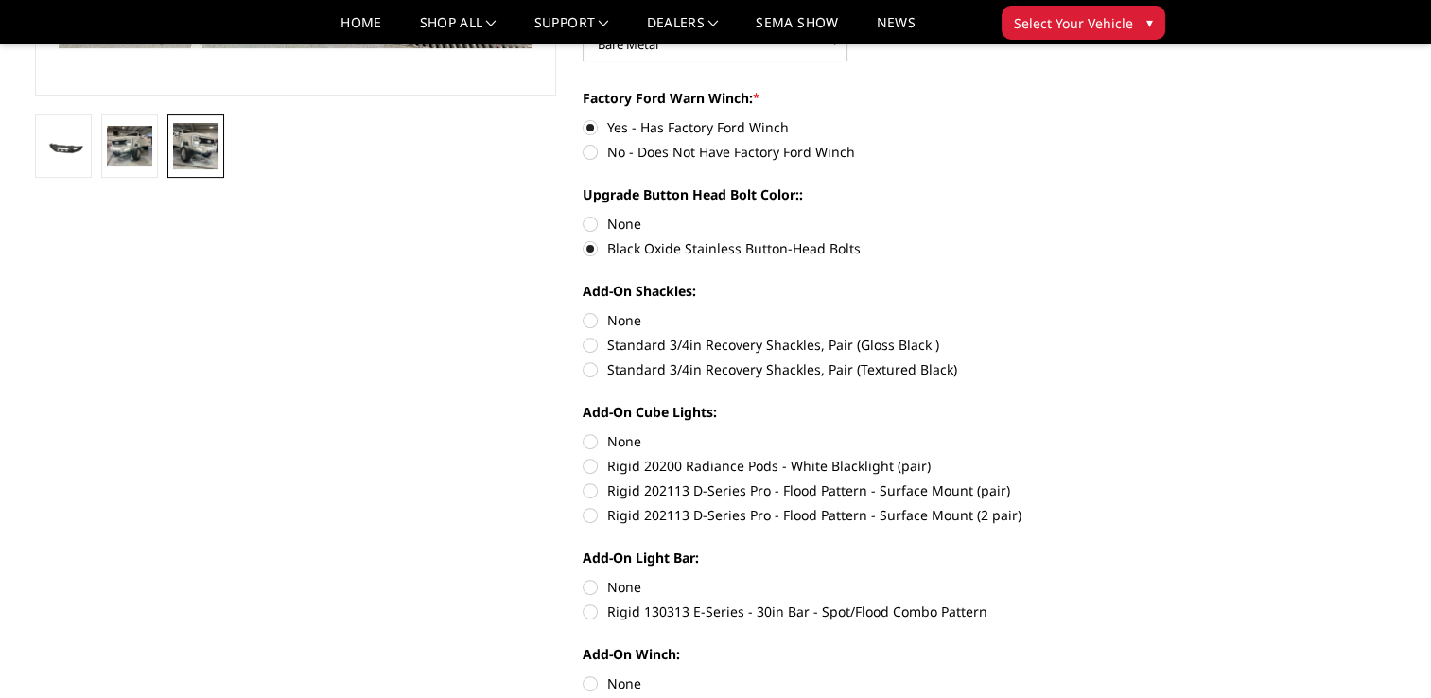
click at [591, 374] on label "Standard 3/4in Recovery Shackles, Pair (Textured Black)" at bounding box center [843, 369] width 522 height 20
click at [1104, 336] on input "Standard 3/4in Recovery Shackles, Pair (Textured Black)" at bounding box center [1104, 335] width 1 height 1
radio input "true"
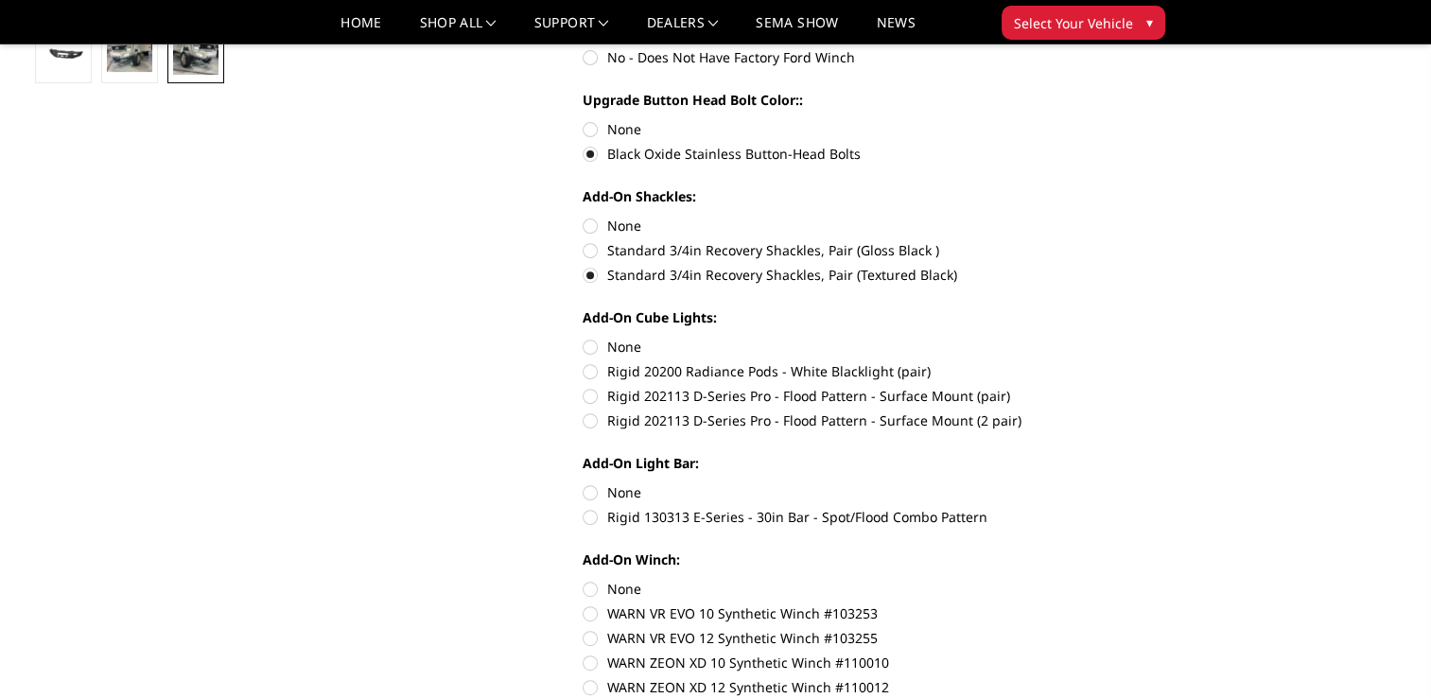
click at [593, 420] on label "Rigid 202113 D-Series Pro - Flood Pattern - Surface Mount (2 pair)" at bounding box center [843, 420] width 522 height 20
click at [1104, 387] on input "Rigid 202113 D-Series Pro - Flood Pattern - Surface Mount (2 pair)" at bounding box center [1104, 386] width 1 height 1
radio input "true"
click at [591, 516] on label "Rigid 130313 E-Series - 30in Bar - Spot/Flood Combo Pattern" at bounding box center [843, 517] width 522 height 20
click at [1104, 483] on input "Rigid 130313 E-Series - 30in Bar - Spot/Flood Combo Pattern" at bounding box center [1104, 482] width 1 height 1
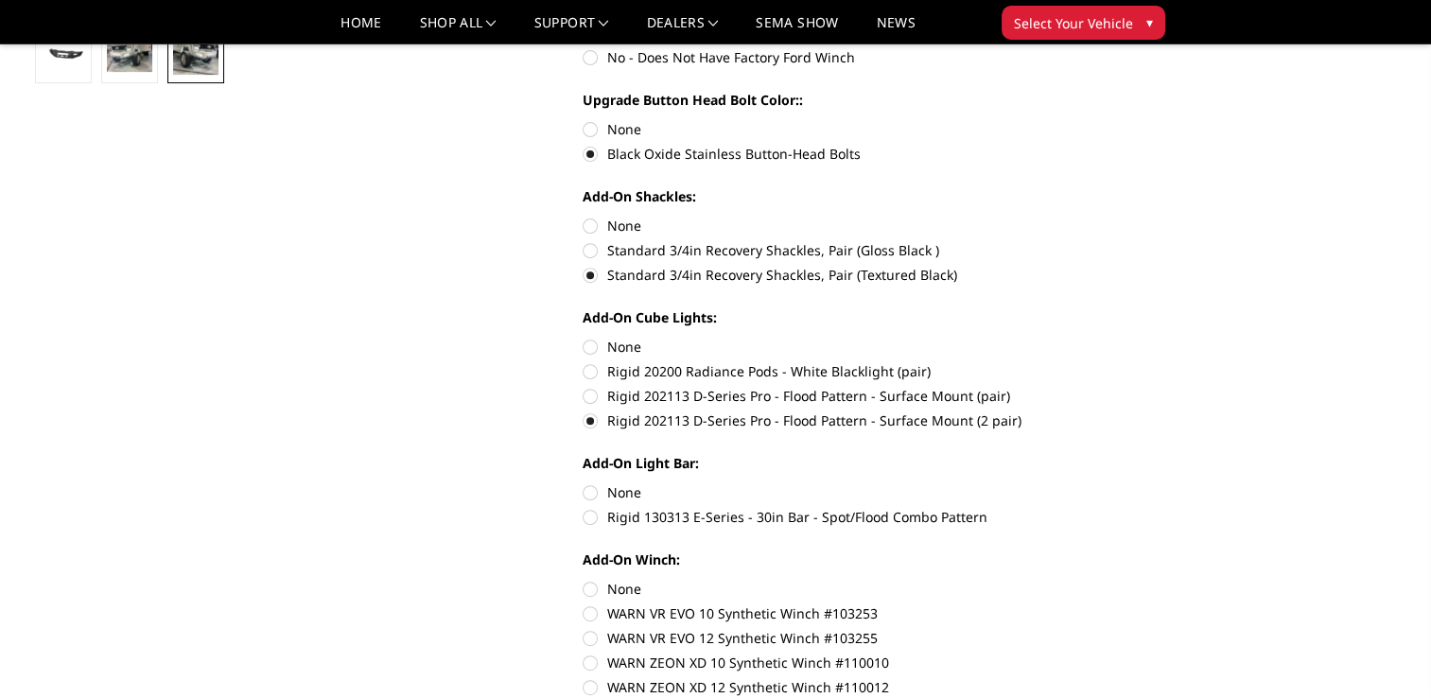
radio input "true"
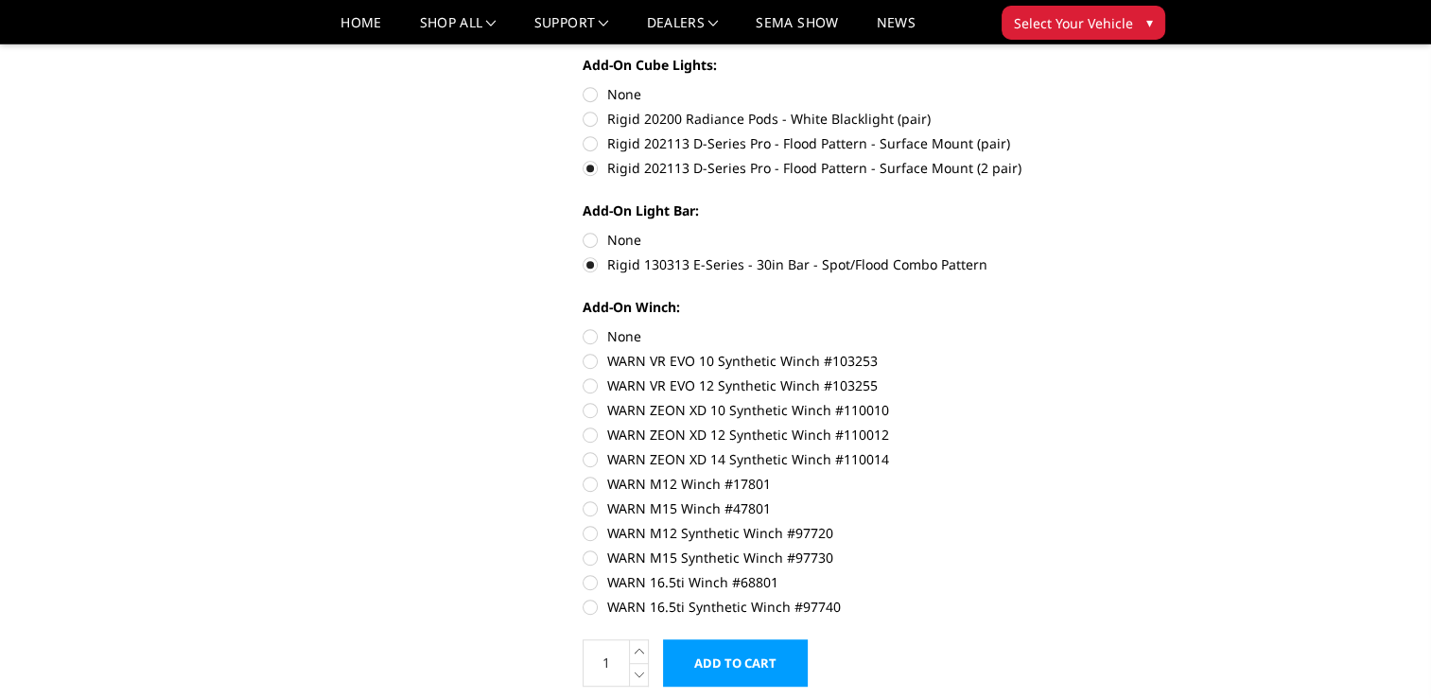
scroll to position [946, 0]
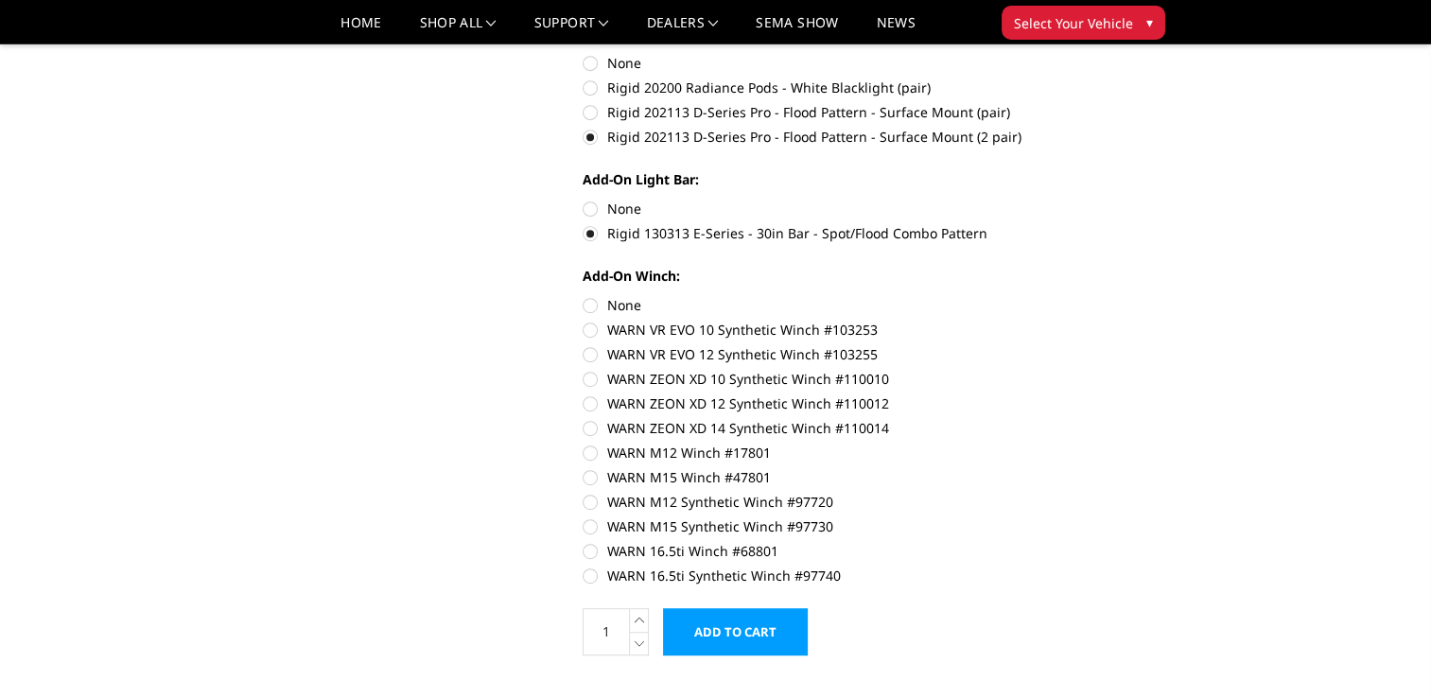
click at [590, 355] on label "WARN VR EVO 12 Synthetic Winch #103255" at bounding box center [843, 354] width 522 height 20
click at [1104, 321] on input "WARN VR EVO 12 Synthetic Winch #103255" at bounding box center [1104, 320] width 1 height 1
radio input "true"
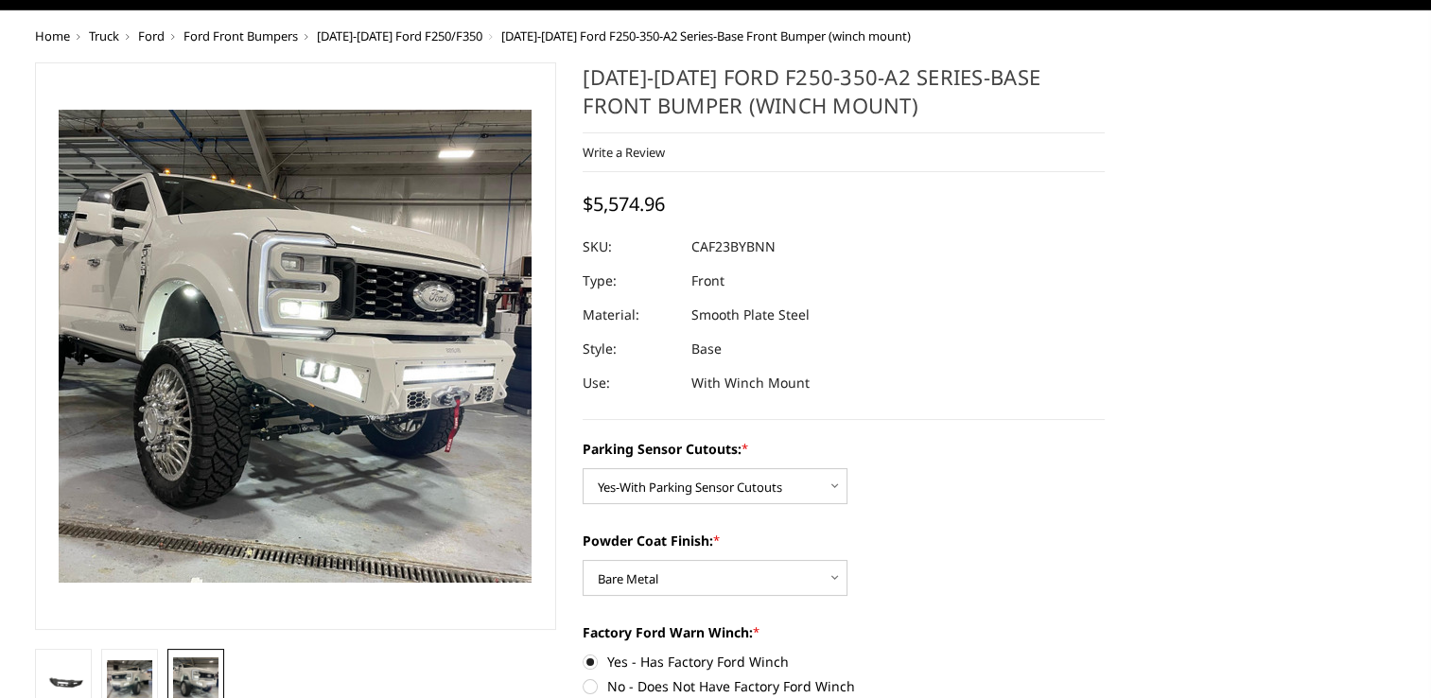
scroll to position [0, 0]
